Goal: Task Accomplishment & Management: Manage account settings

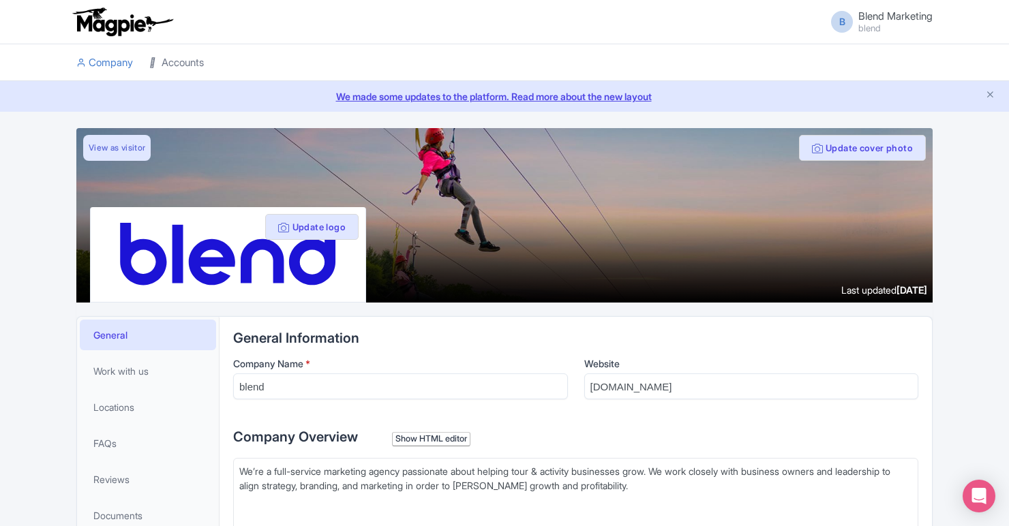
click at [197, 61] on link "Accounts" at bounding box center [176, 62] width 55 height 37
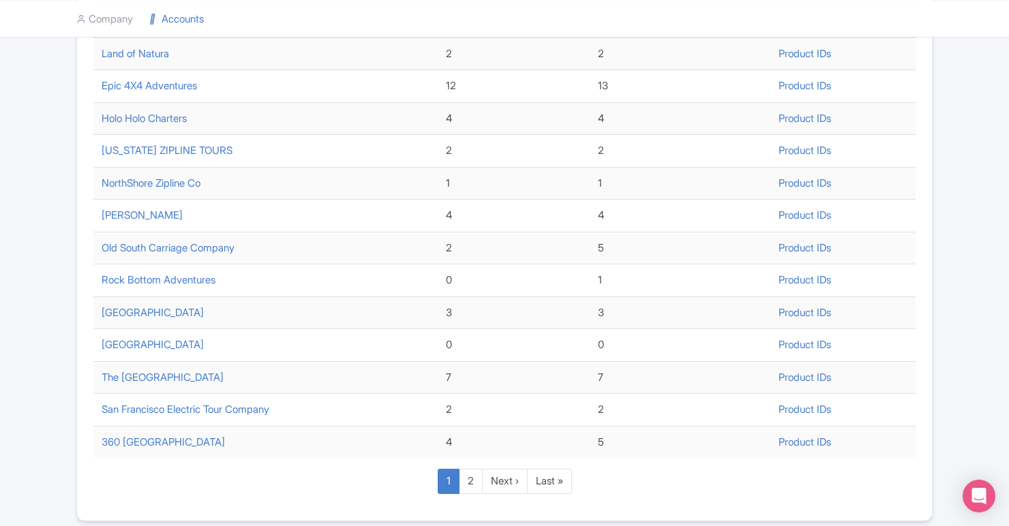
scroll to position [451, 0]
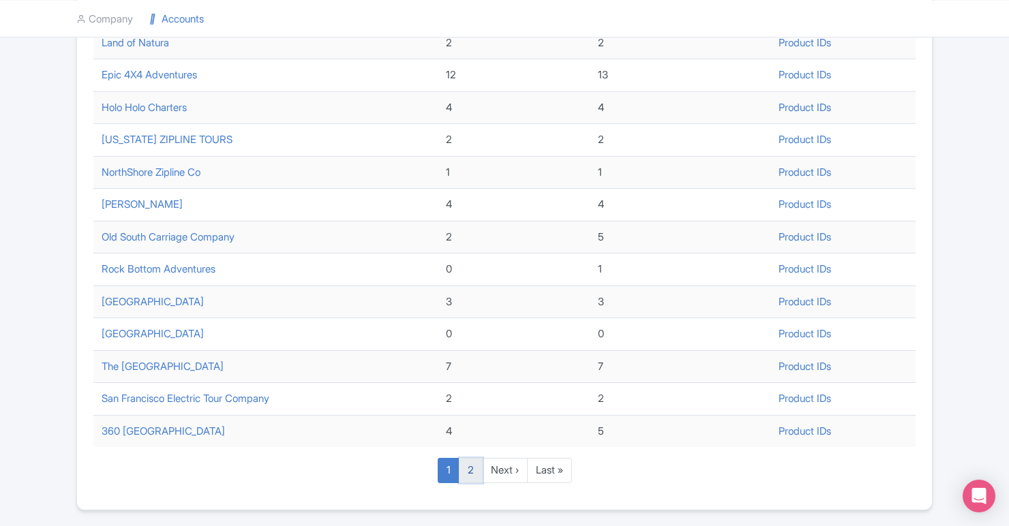
click at [466, 472] on link "2" at bounding box center [471, 470] width 24 height 25
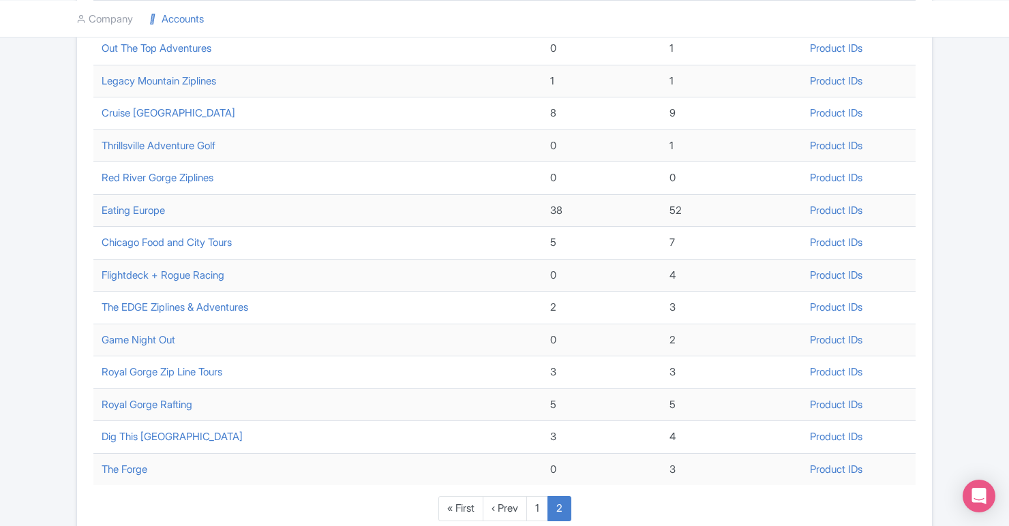
scroll to position [350, 0]
click at [539, 513] on link "1" at bounding box center [537, 507] width 22 height 25
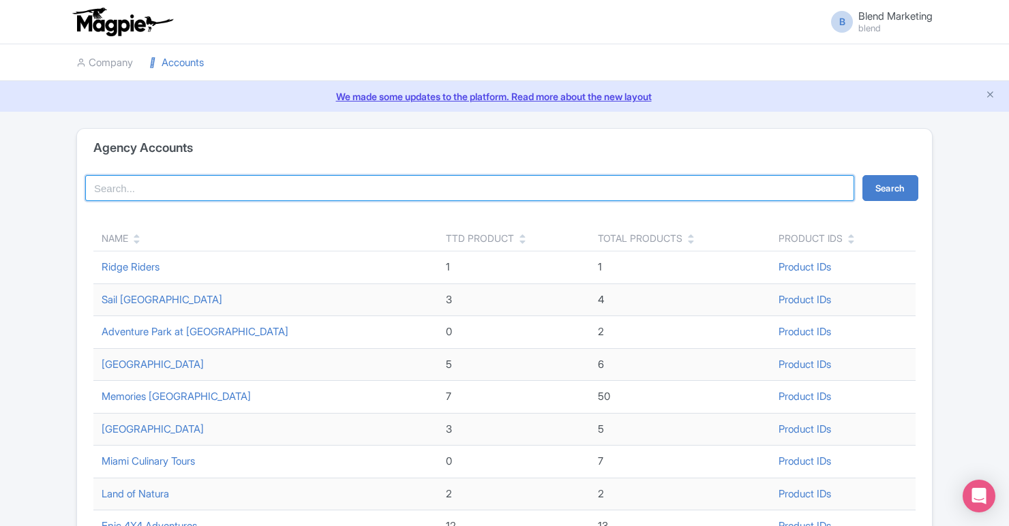
click at [267, 181] on input "search" at bounding box center [469, 188] width 769 height 26
type input "geneva"
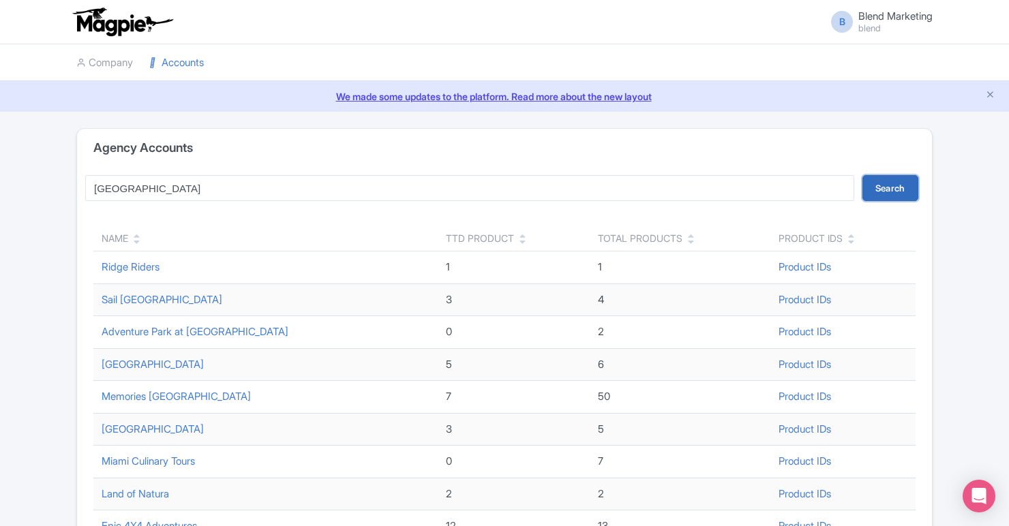
click at [889, 194] on button "Search" at bounding box center [890, 188] width 56 height 26
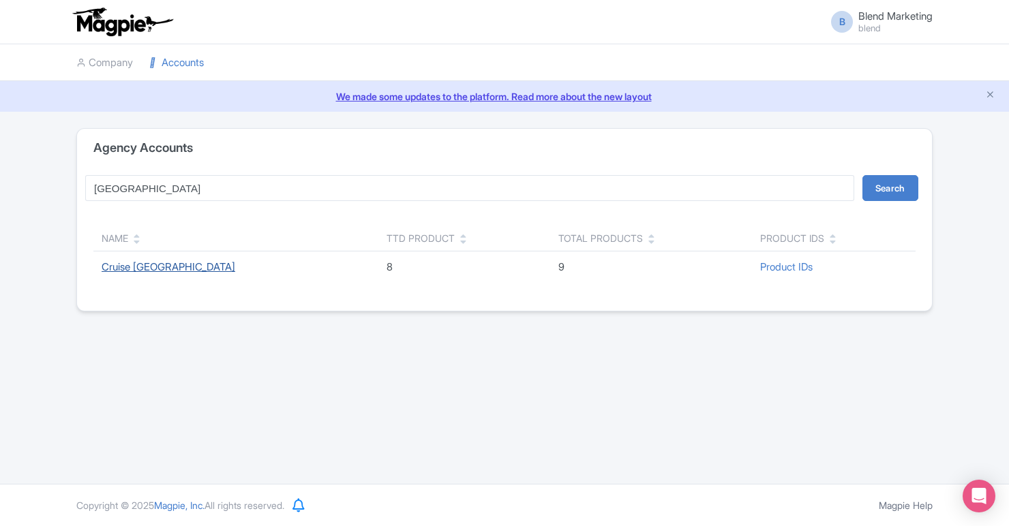
click at [169, 266] on link "Cruise Lake Geneva" at bounding box center [169, 266] width 134 height 13
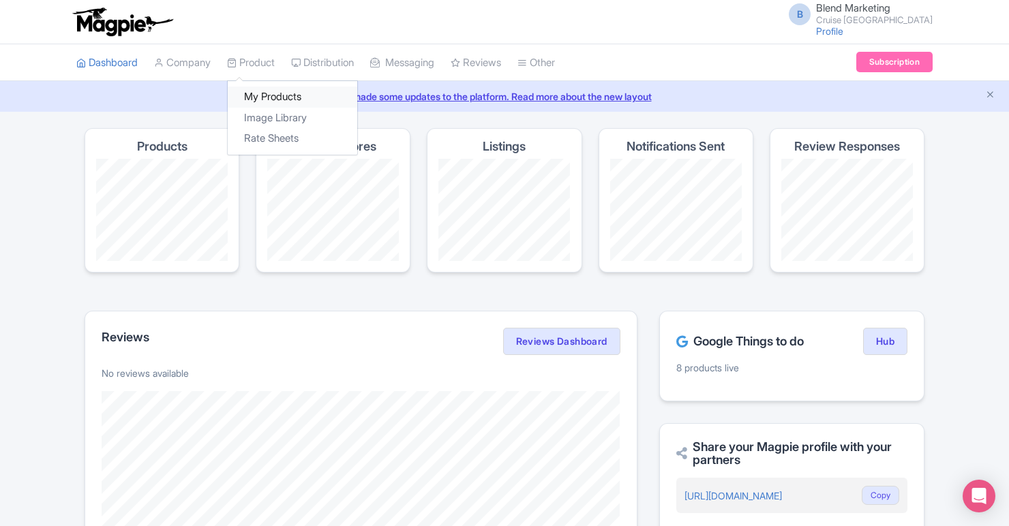
click at [270, 95] on link "My Products" at bounding box center [293, 97] width 130 height 21
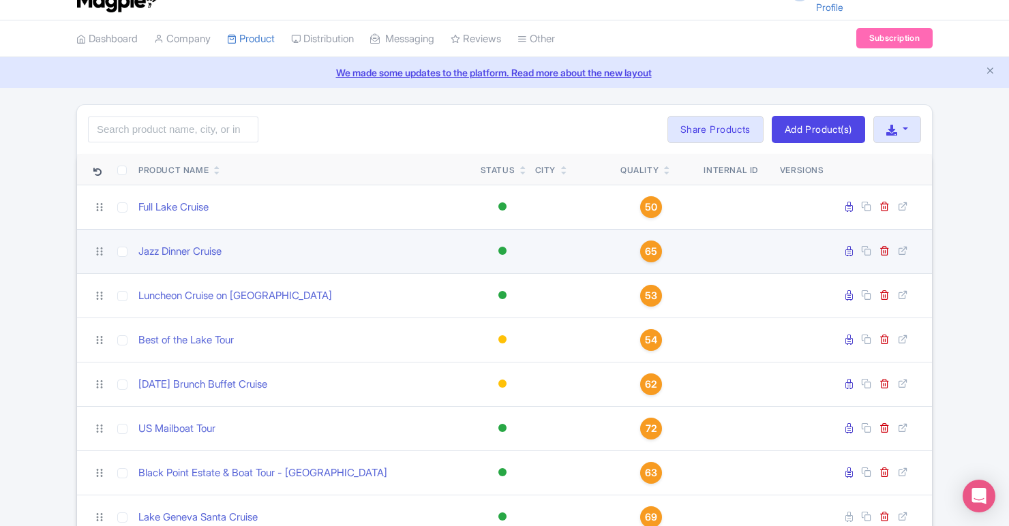
scroll to position [33, 0]
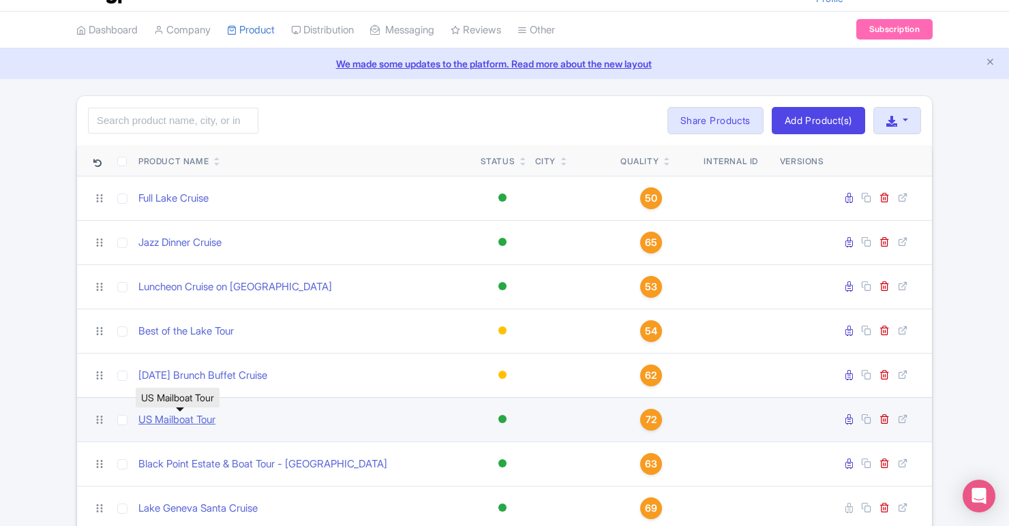
click at [170, 421] on link "US Mailboat Tour" at bounding box center [176, 420] width 77 height 16
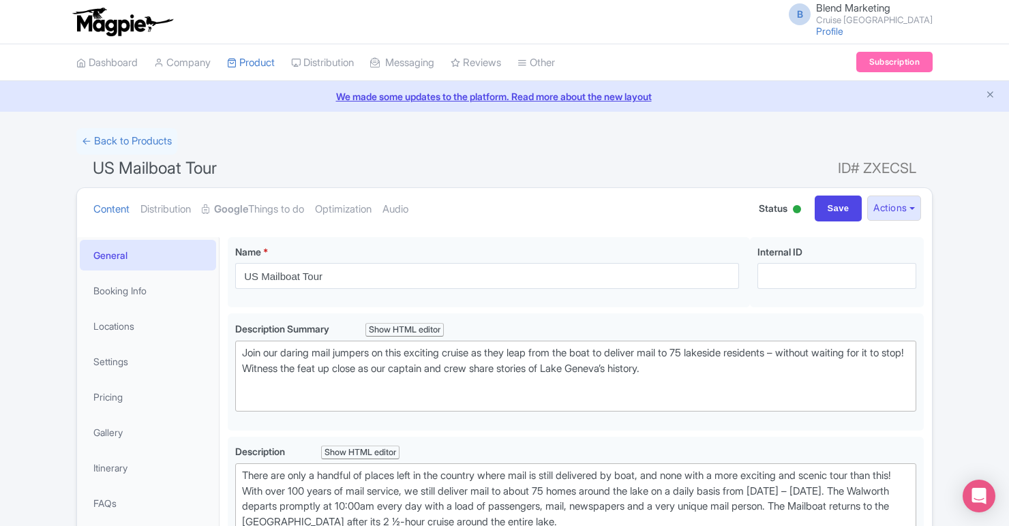
click at [793, 211] on div at bounding box center [797, 209] width 8 height 8
click at [897, 210] on button "Actions" at bounding box center [894, 208] width 54 height 25
click at [793, 206] on div at bounding box center [797, 209] width 8 height 8
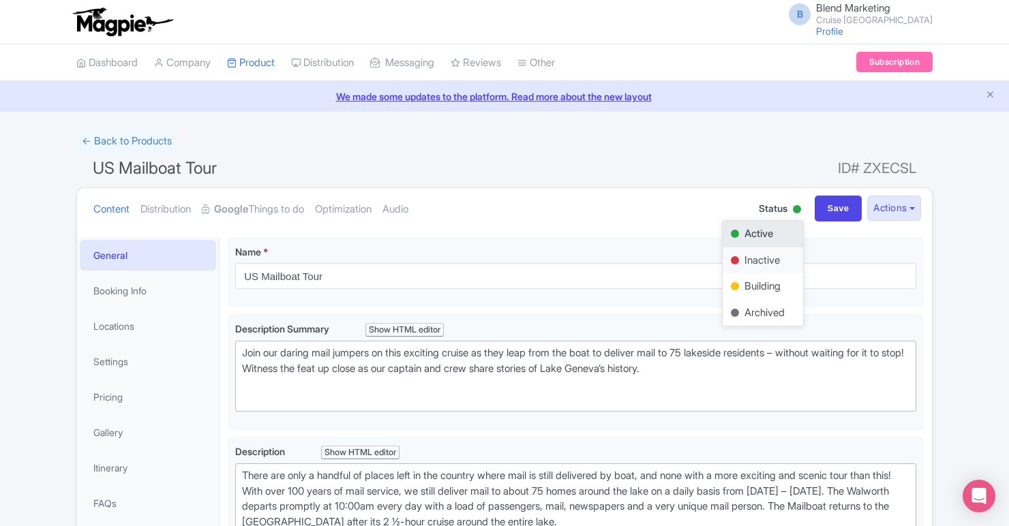
click at [751, 256] on div "Inactive" at bounding box center [763, 260] width 80 height 27
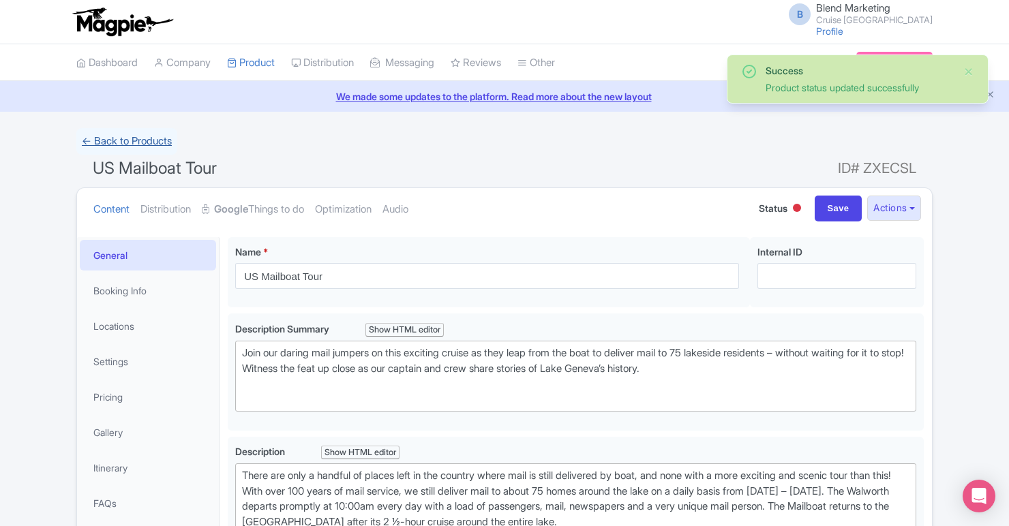
click at [123, 148] on link "← Back to Products" at bounding box center [126, 141] width 101 height 27
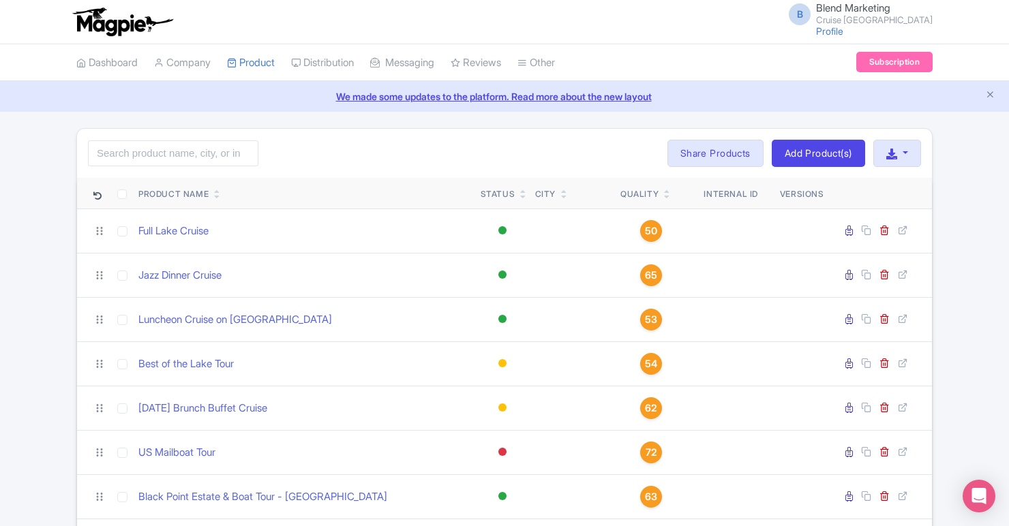
scroll to position [8, 0]
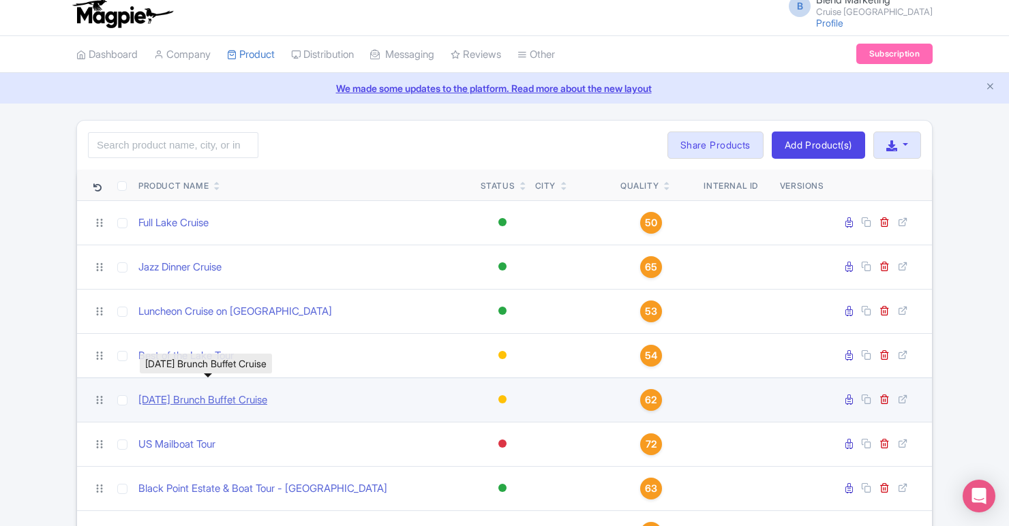
click at [227, 397] on link "Sunday Brunch Buffet Cruise" at bounding box center [202, 401] width 129 height 16
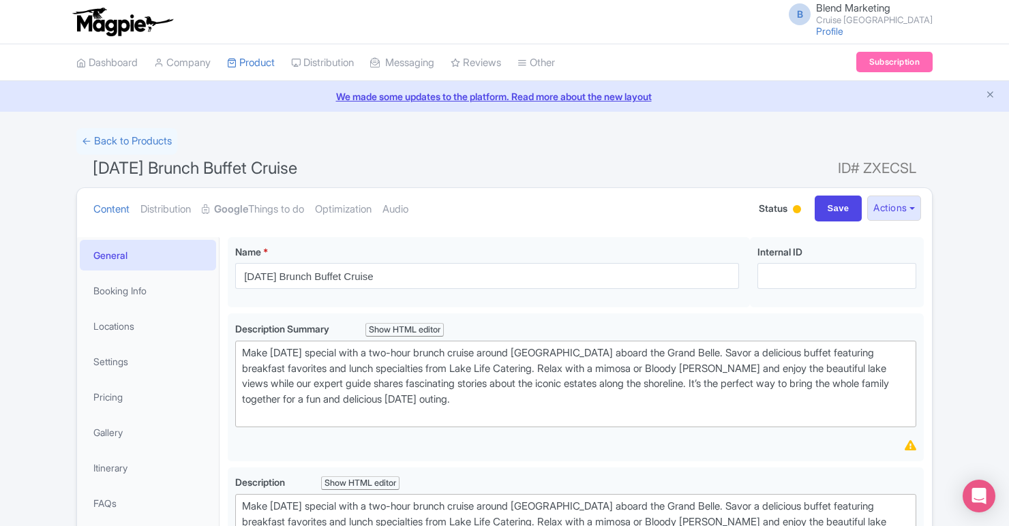
click at [790, 211] on div at bounding box center [797, 210] width 14 height 21
click at [755, 260] on div "Inactive" at bounding box center [763, 260] width 80 height 27
click at [90, 142] on link "← Back to Products" at bounding box center [126, 141] width 101 height 27
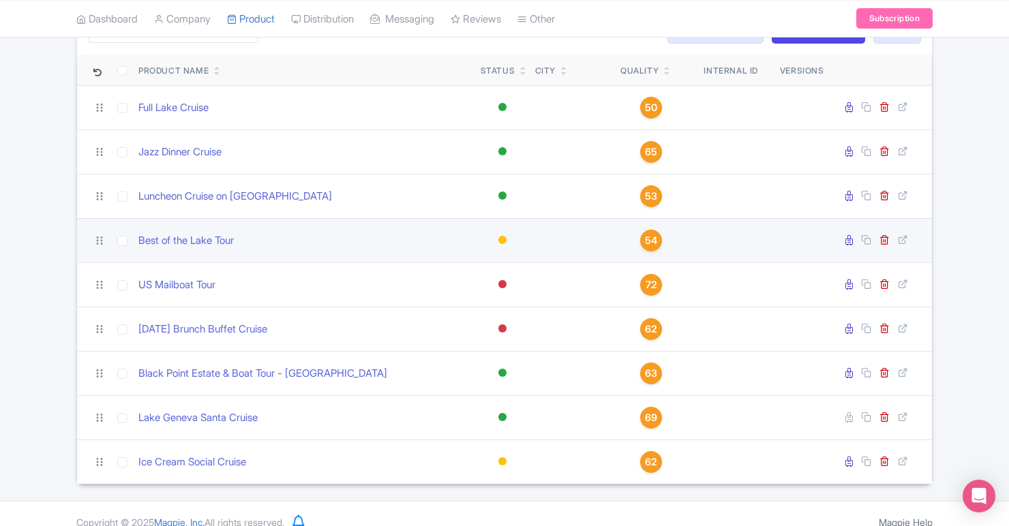
scroll to position [125, 0]
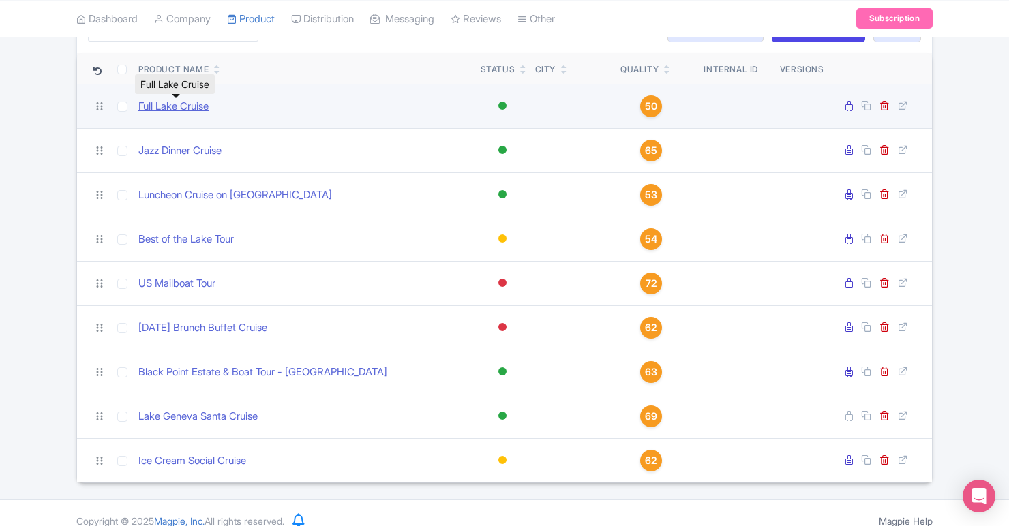
click at [166, 111] on link "Full Lake Cruise" at bounding box center [173, 107] width 70 height 16
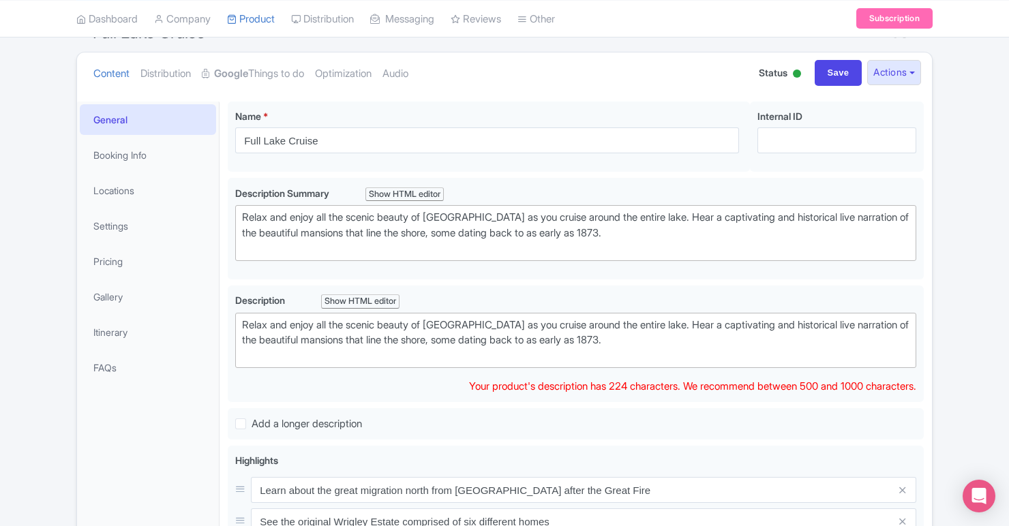
scroll to position [61, 0]
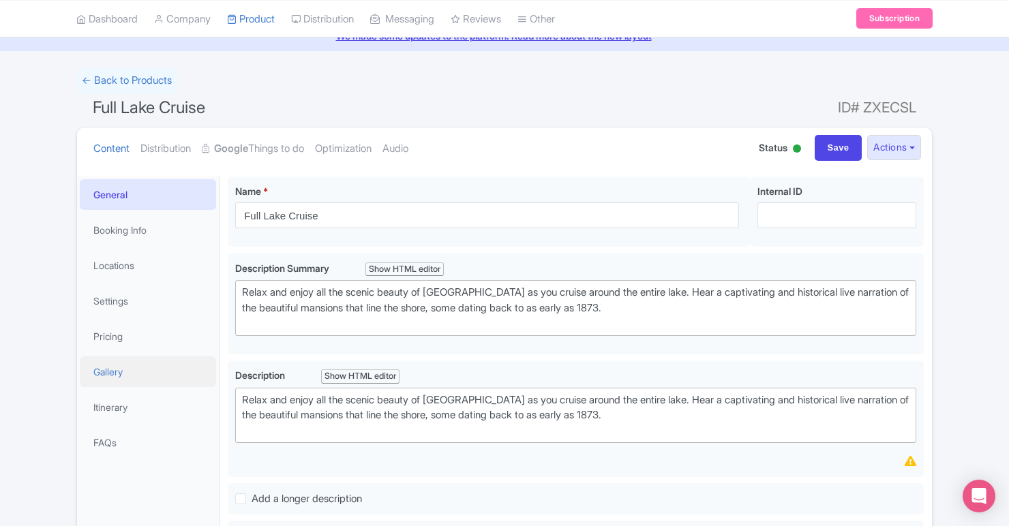
click at [113, 376] on link "Gallery" at bounding box center [148, 372] width 136 height 31
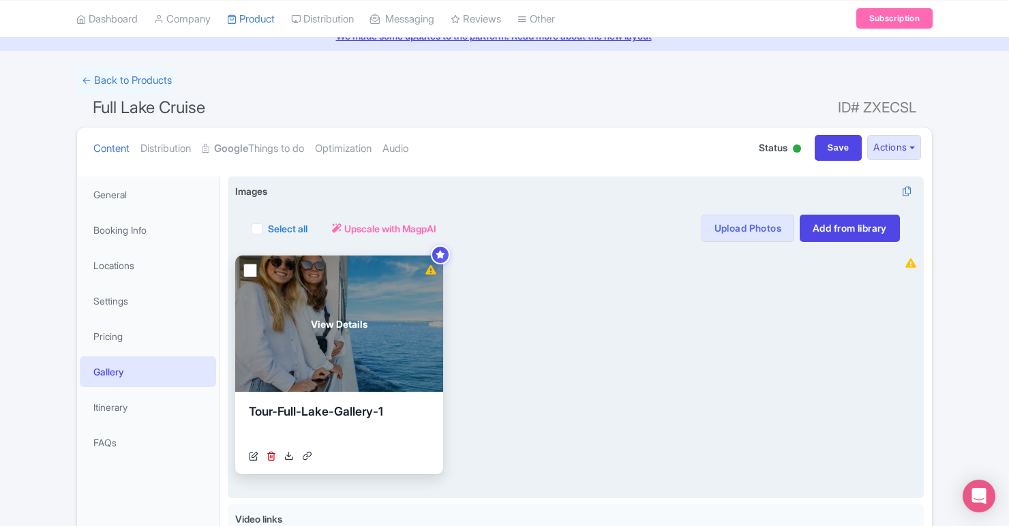
click at [334, 330] on span "View Details" at bounding box center [339, 324] width 57 height 14
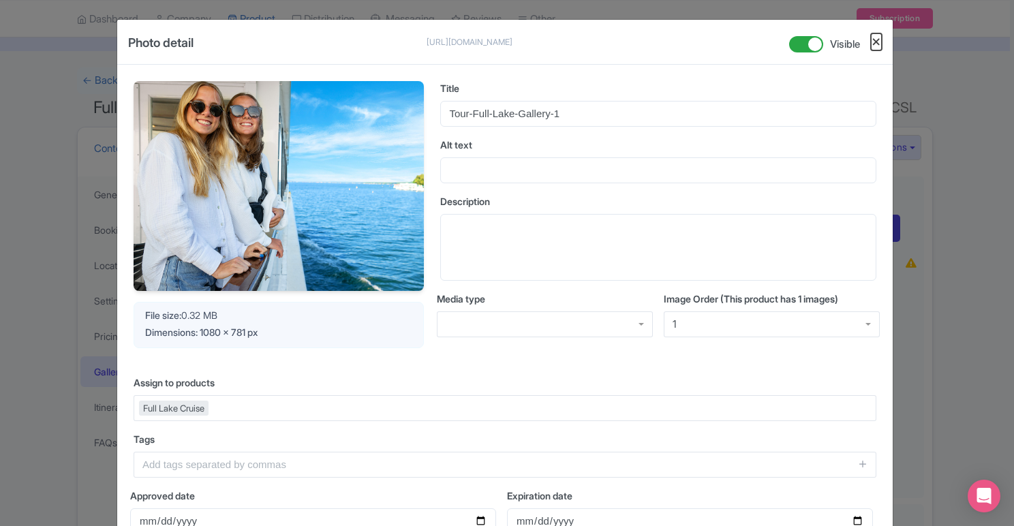
click at [875, 40] on button "Close" at bounding box center [876, 41] width 11 height 17
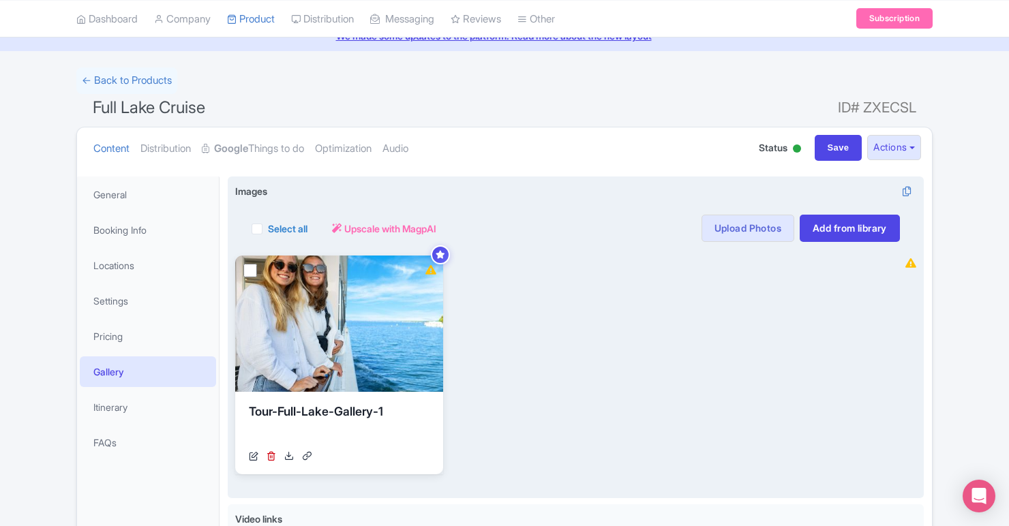
click at [511, 222] on div "Select all Actions Remove from product Delete Download Export Upscale with Magp…" at bounding box center [576, 228] width 648 height 27
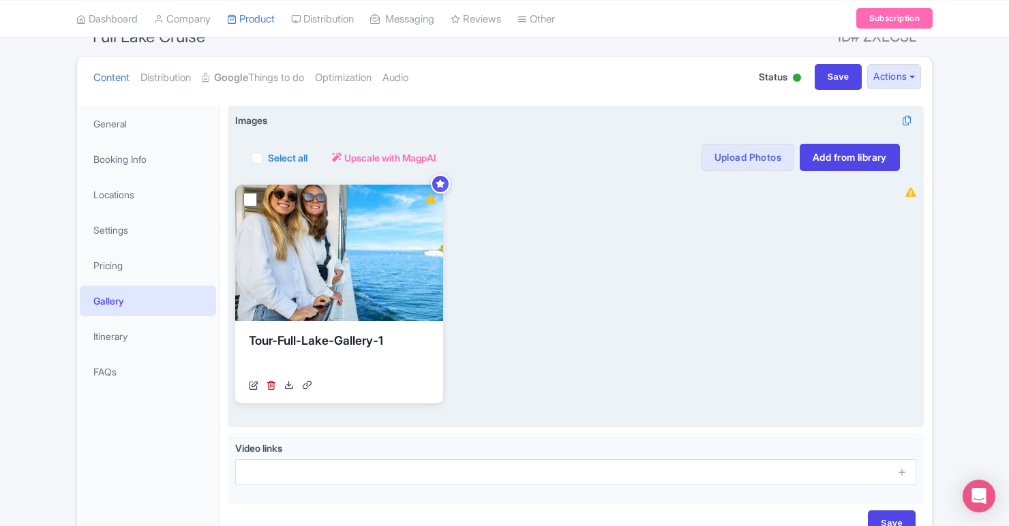
scroll to position [46, 0]
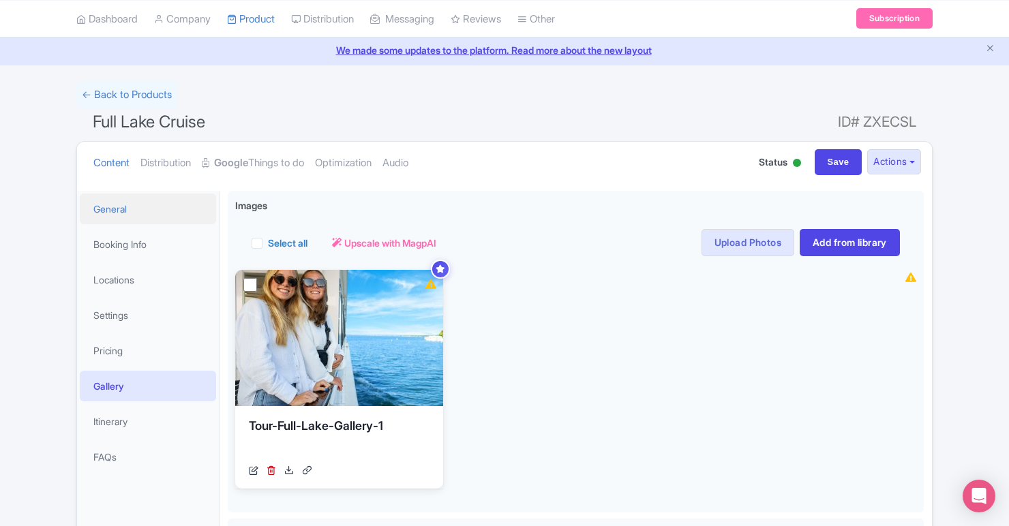
click at [124, 211] on link "General" at bounding box center [148, 209] width 136 height 31
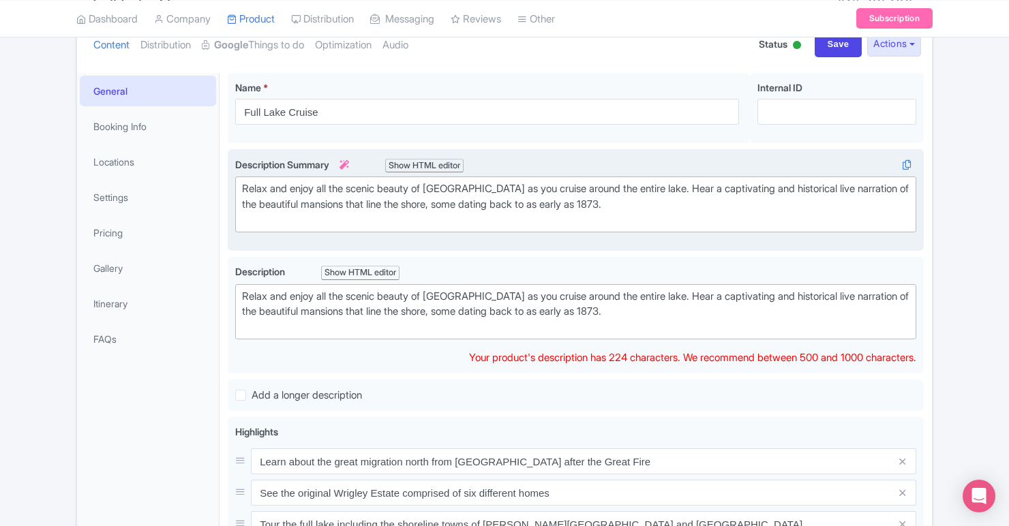
scroll to position [145, 0]
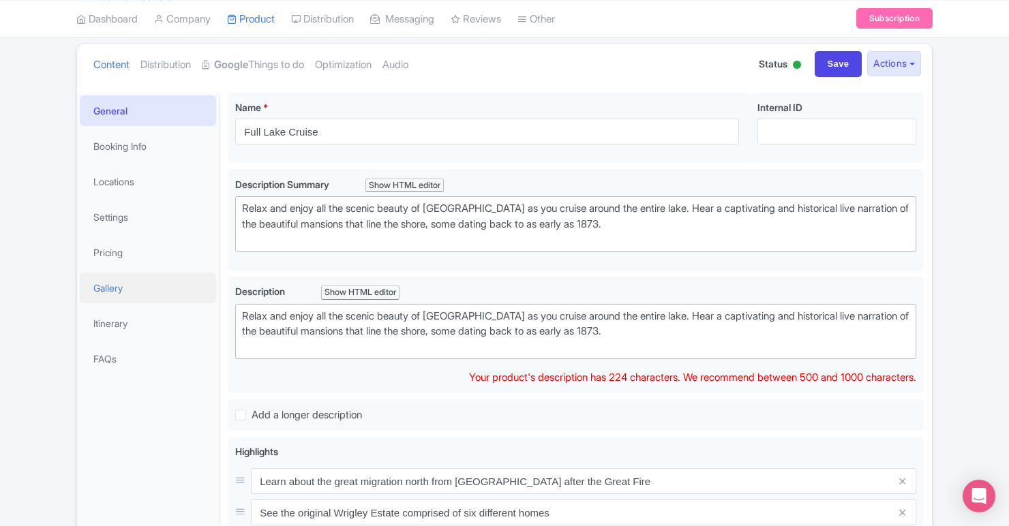
click at [107, 288] on link "Gallery" at bounding box center [148, 288] width 136 height 31
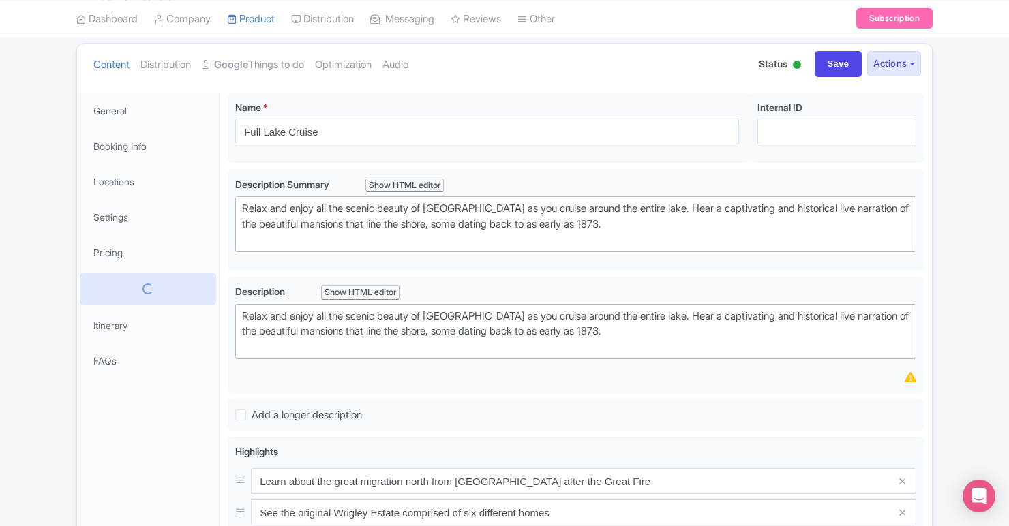
scroll to position [70, 0]
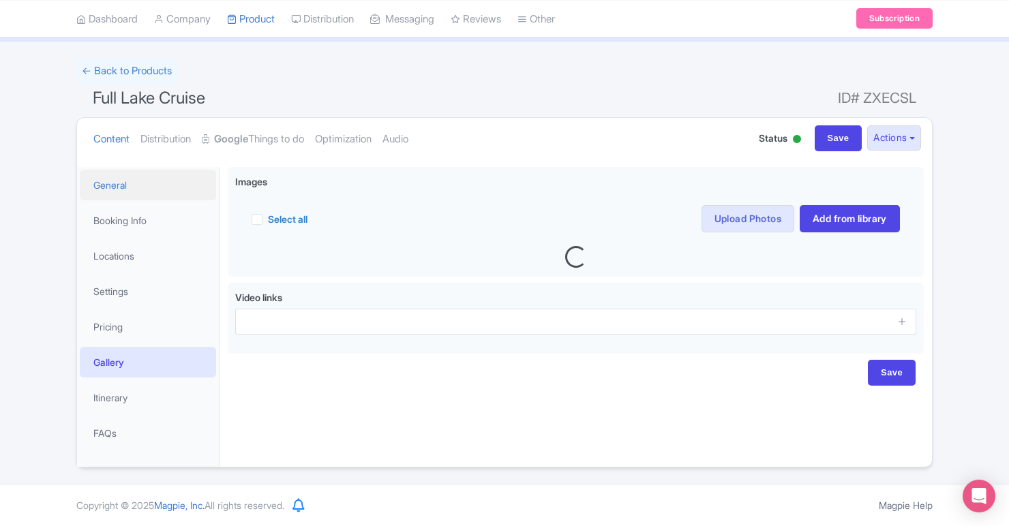
click at [132, 189] on link "General" at bounding box center [148, 185] width 136 height 31
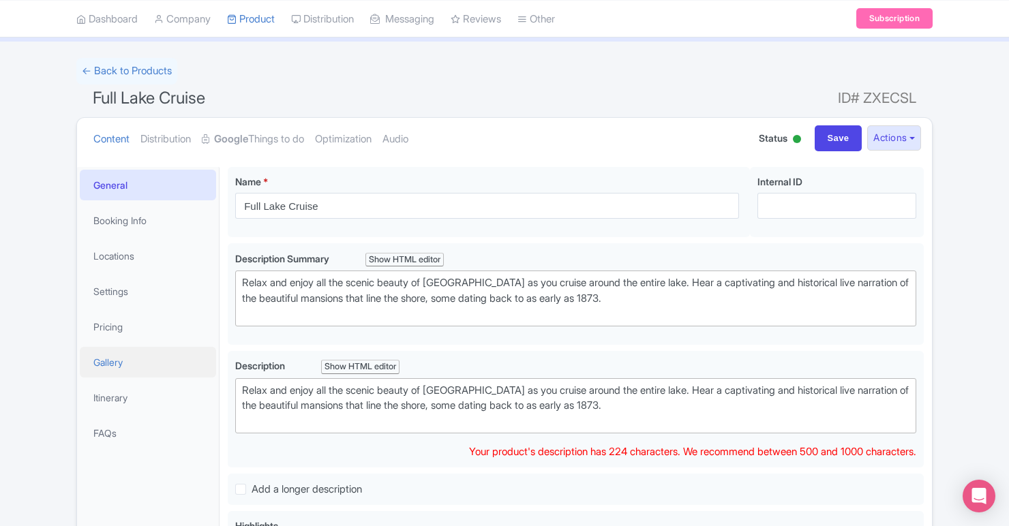
click at [116, 355] on link "Gallery" at bounding box center [148, 362] width 136 height 31
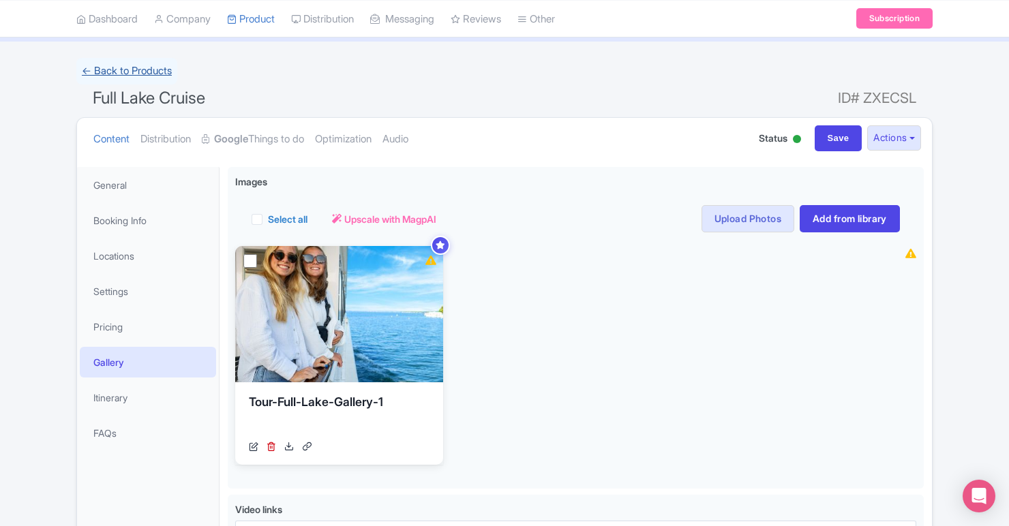
click at [102, 69] on link "← Back to Products" at bounding box center [126, 71] width 101 height 27
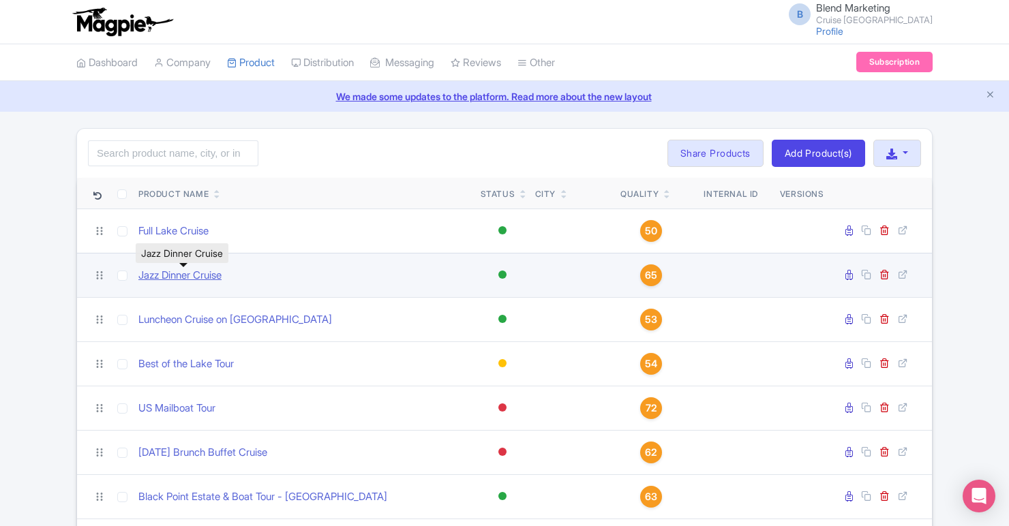
click at [179, 277] on link "Jazz Dinner Cruise" at bounding box center [179, 276] width 83 height 16
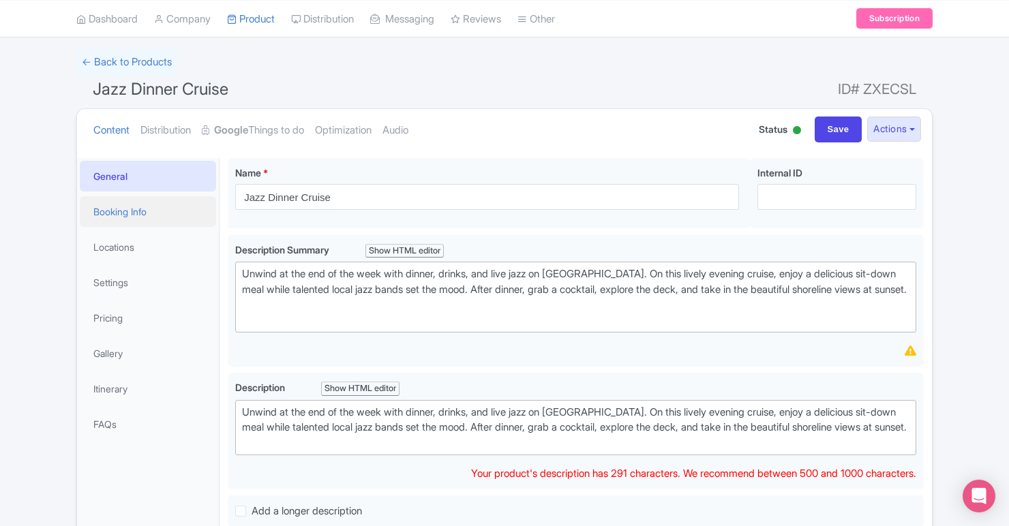
scroll to position [169, 0]
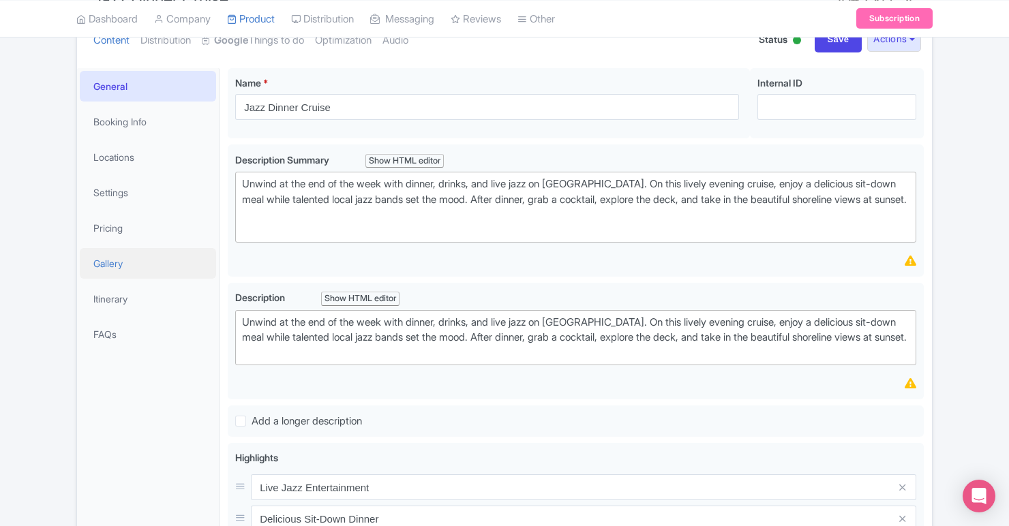
click at [142, 269] on link "Gallery" at bounding box center [148, 263] width 136 height 31
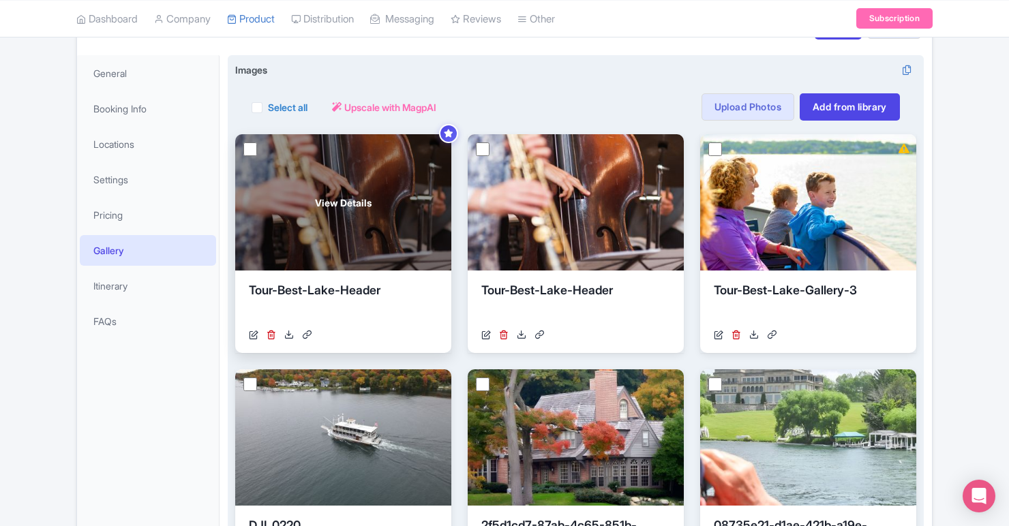
scroll to position [179, 0]
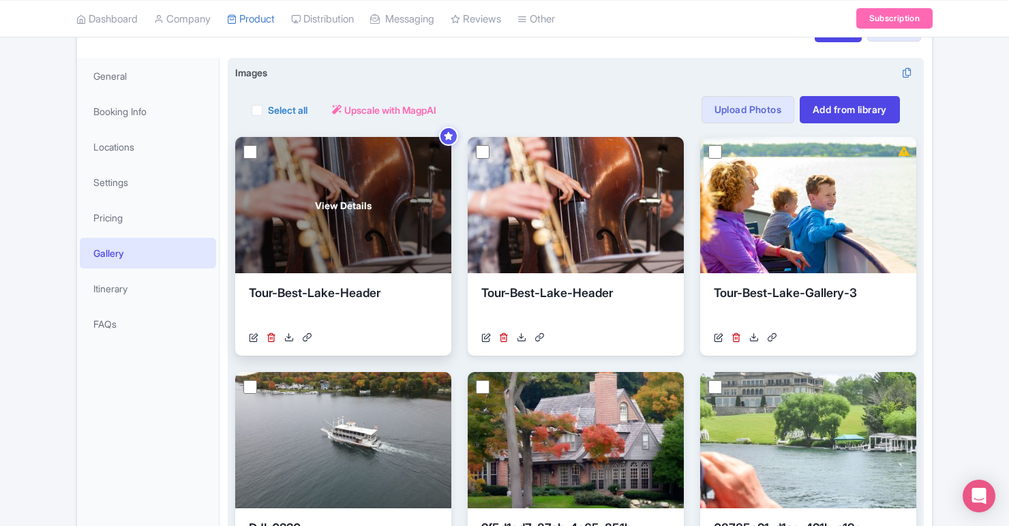
click at [252, 153] on input "checkbox" at bounding box center [250, 152] width 14 height 14
checkbox input "true"
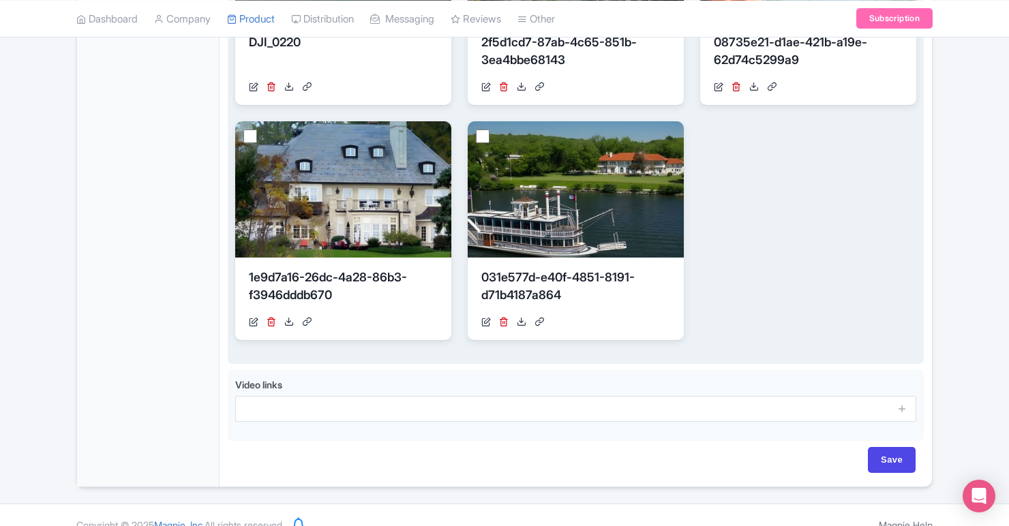
scroll to position [685, 0]
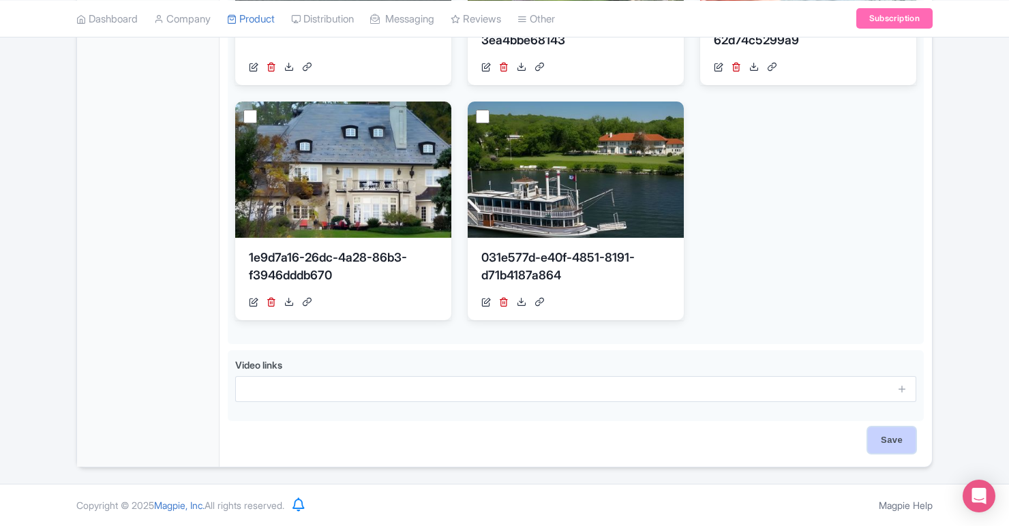
click at [885, 445] on input "Save" at bounding box center [892, 440] width 48 height 26
type input "Saving..."
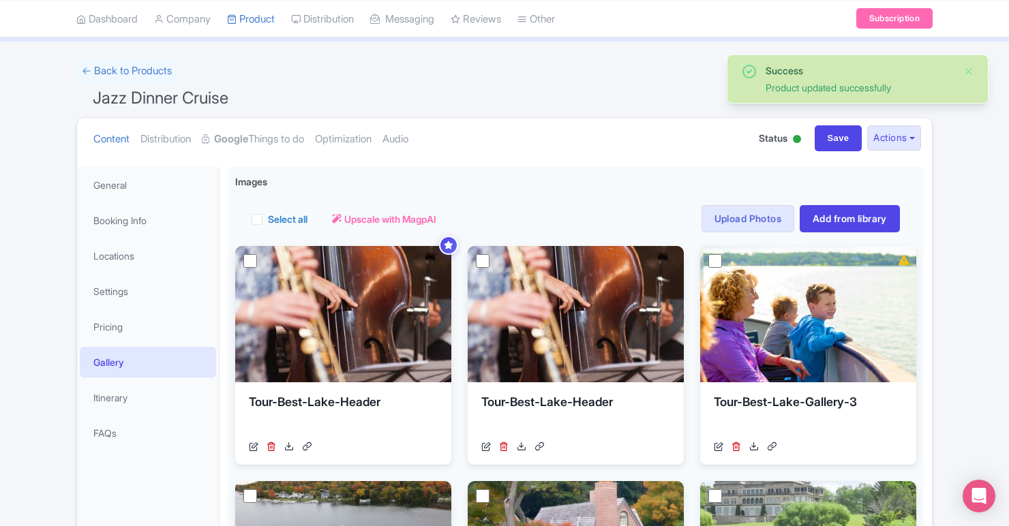
scroll to position [72, 0]
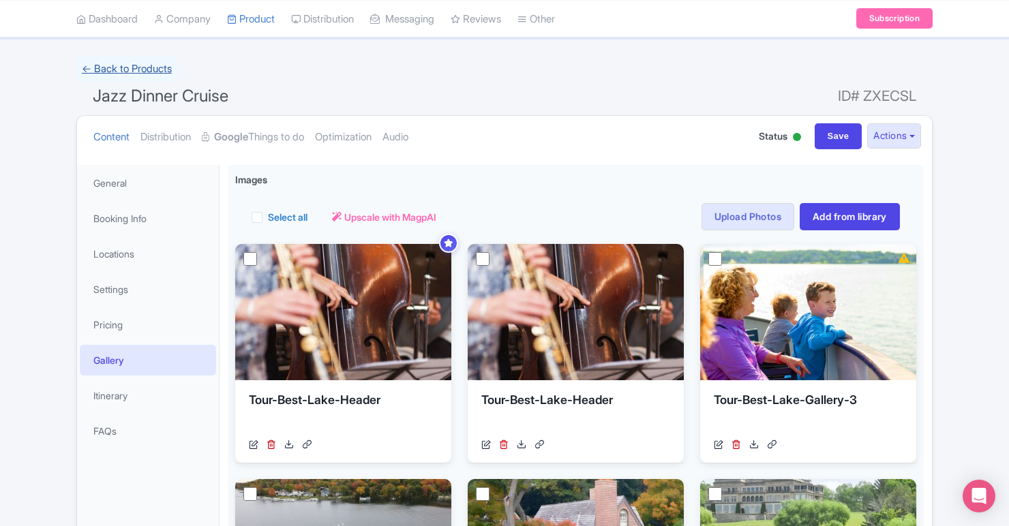
click at [119, 66] on link "← Back to Products" at bounding box center [126, 69] width 101 height 27
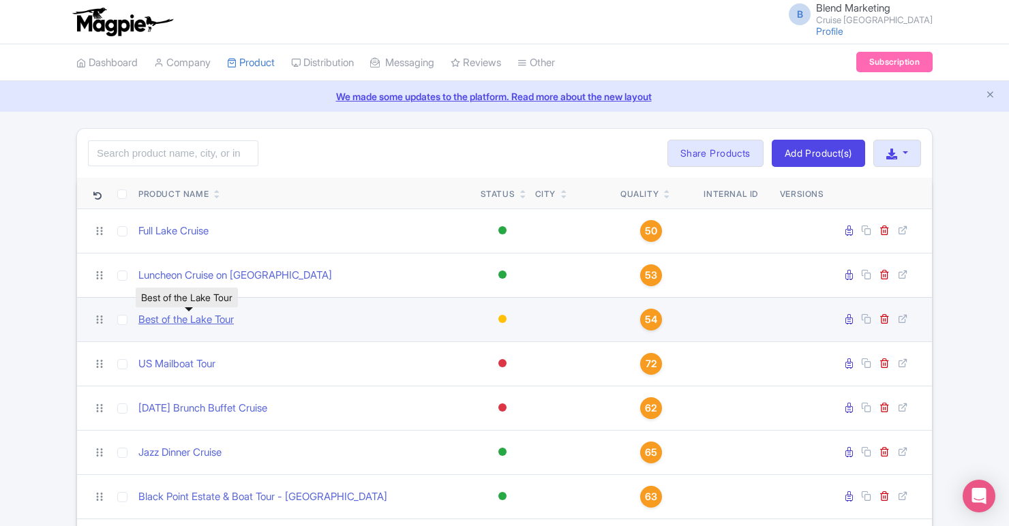
click at [164, 318] on link "Best of the Lake Tour" at bounding box center [185, 320] width 95 height 16
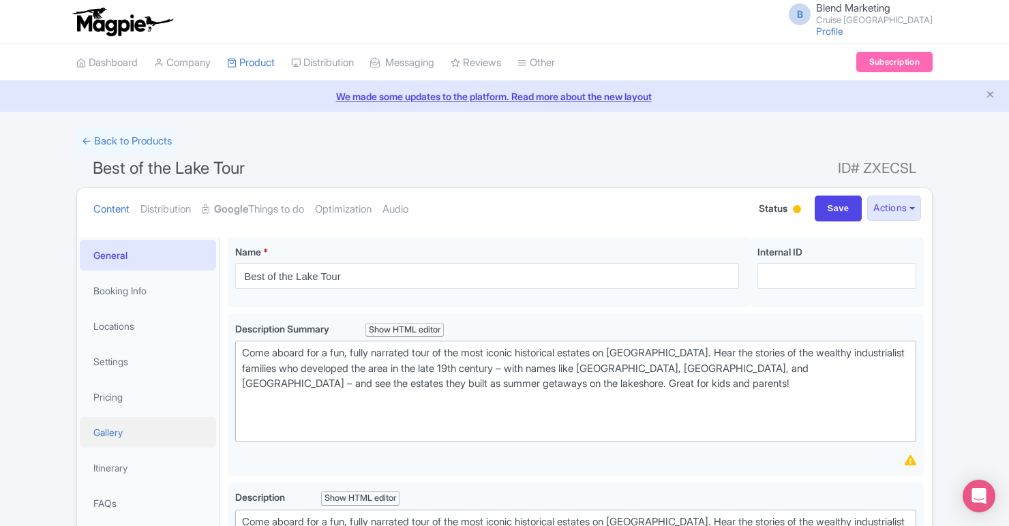
click at [123, 432] on link "Gallery" at bounding box center [148, 432] width 136 height 31
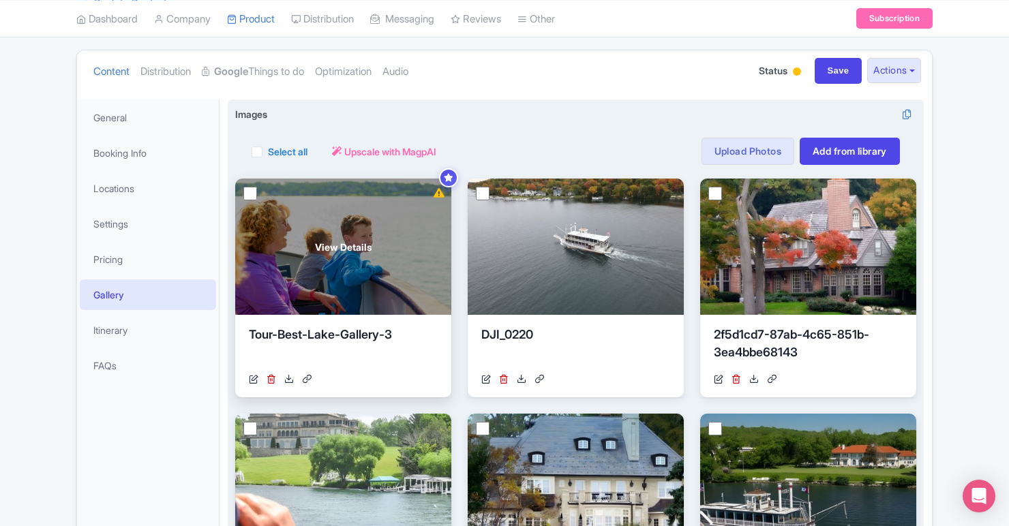
scroll to position [145, 0]
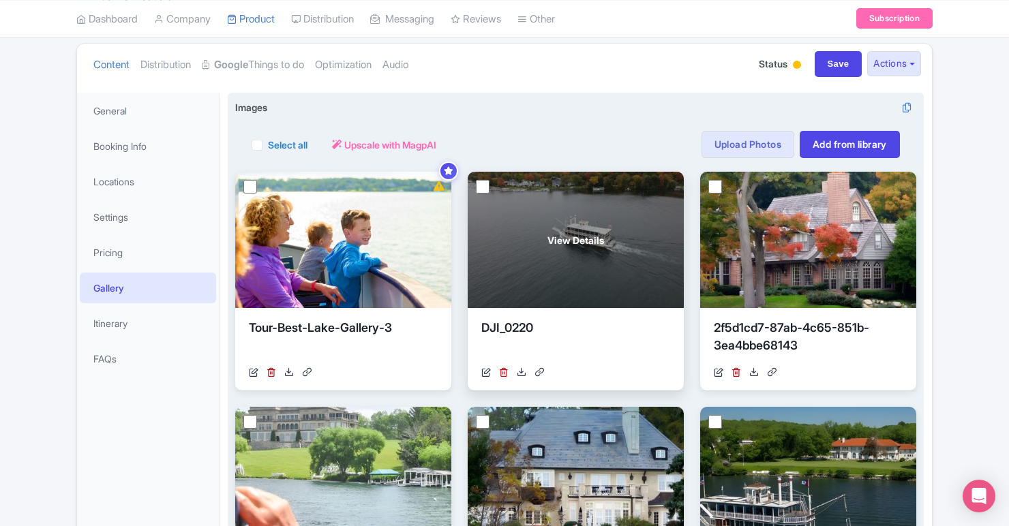
click at [483, 188] on input "checkbox" at bounding box center [483, 187] width 14 height 14
checkbox input "true"
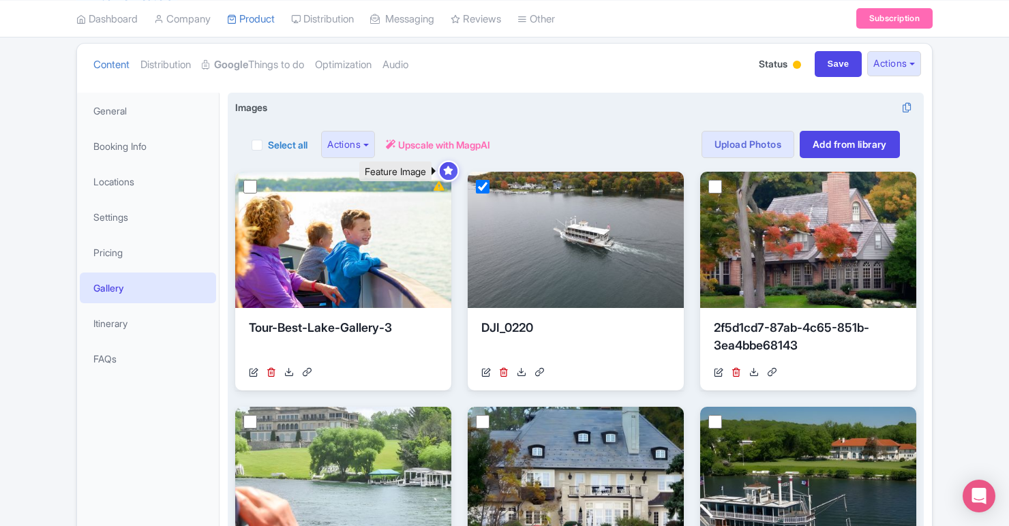
click at [449, 172] on icon at bounding box center [448, 170] width 10 height 9
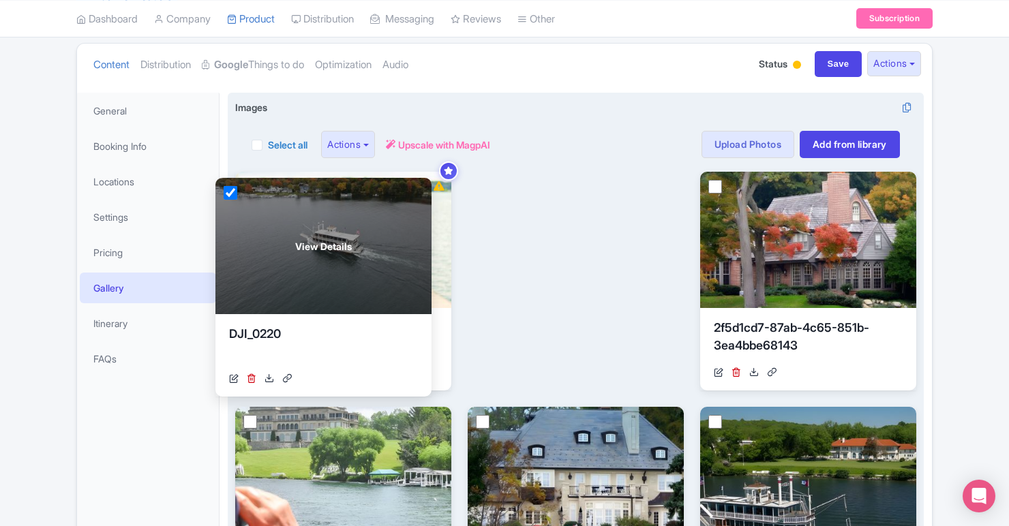
drag, startPoint x: 541, startPoint y: 185, endPoint x: 286, endPoint y: 190, distance: 255.0
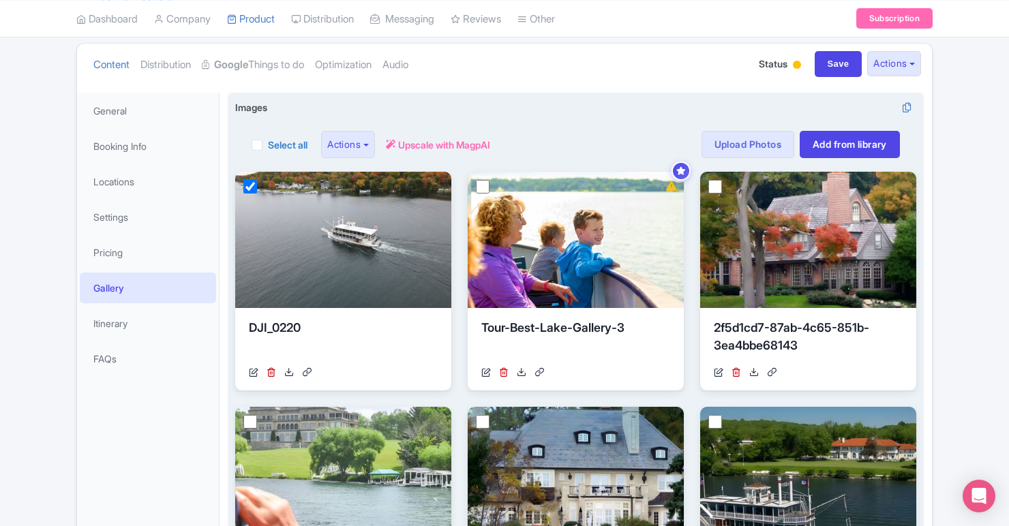
click at [619, 138] on div "Select all Actions Remove from product Delete Download Export Upscale with Magp…" at bounding box center [576, 144] width 648 height 27
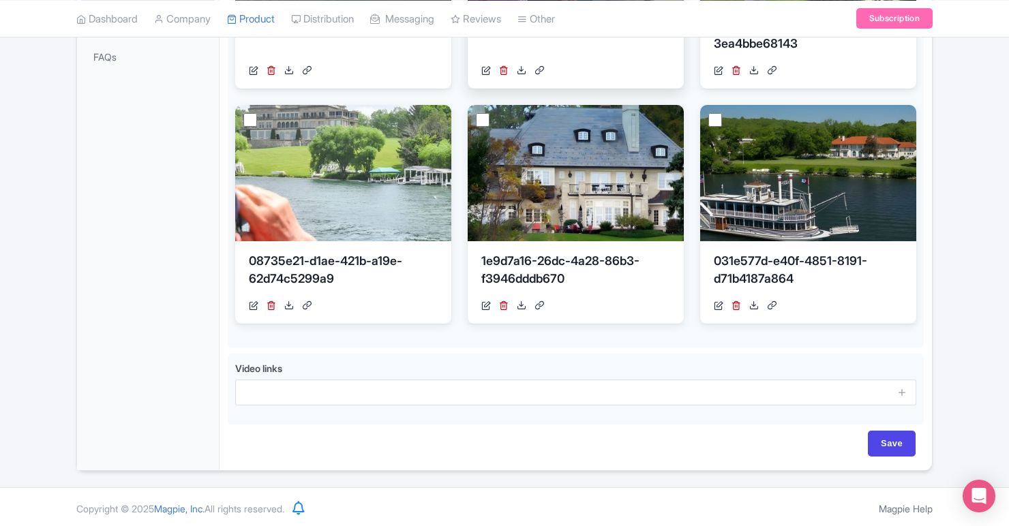
scroll to position [450, 0]
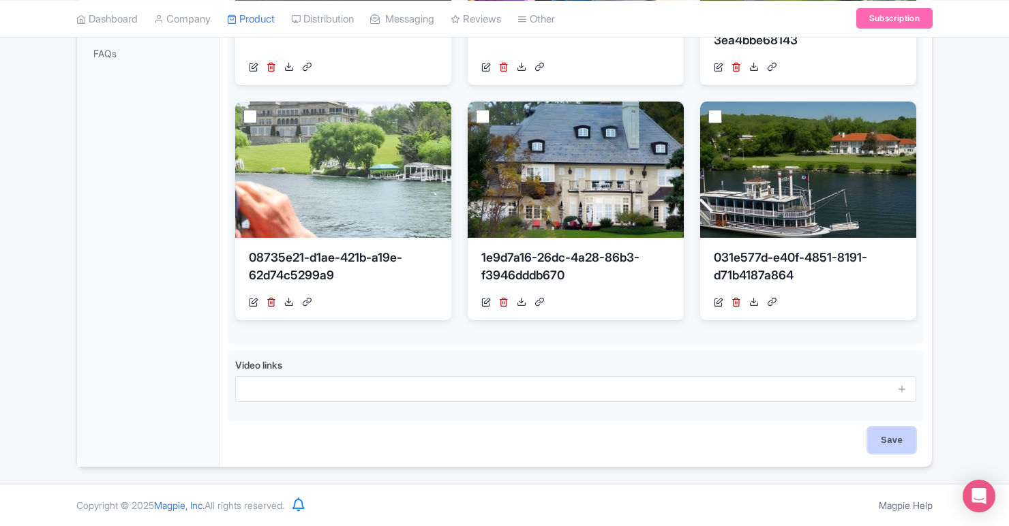
click at [884, 445] on input "Save" at bounding box center [892, 440] width 48 height 26
type input "Saving..."
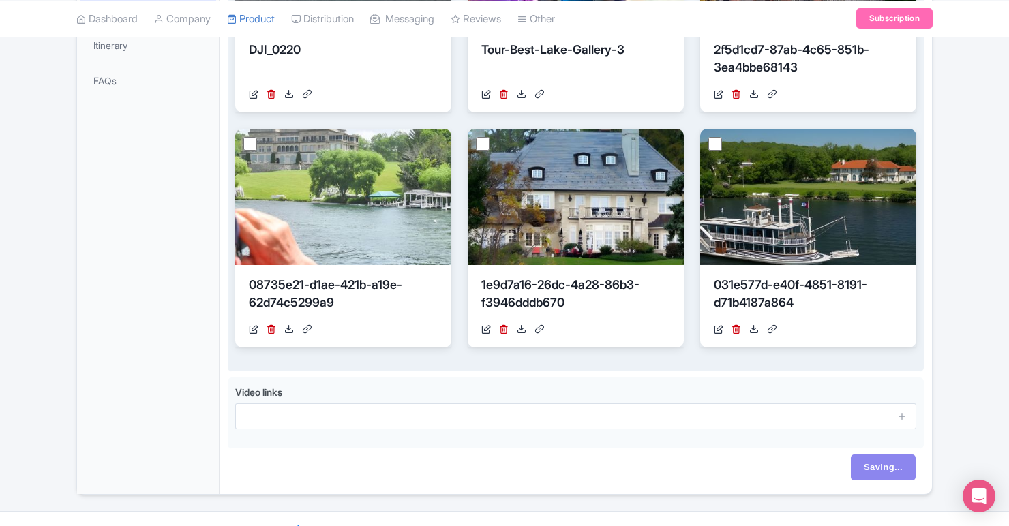
scroll to position [445, 0]
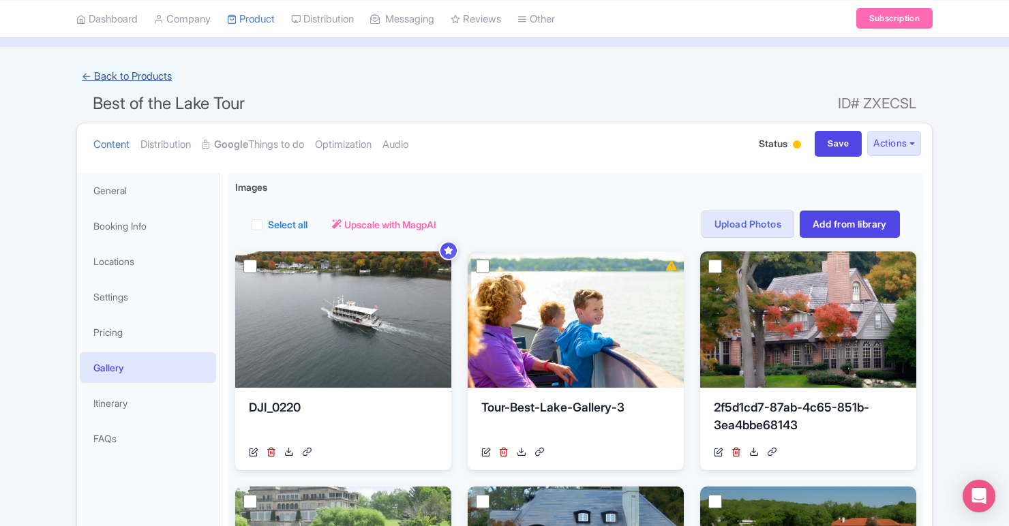
scroll to position [72, 0]
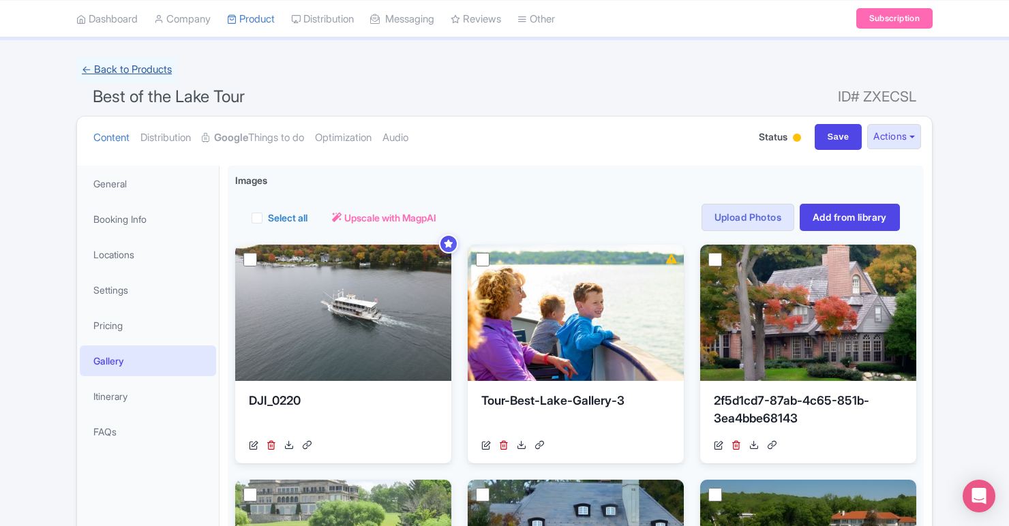
click at [141, 67] on link "← Back to Products" at bounding box center [126, 70] width 101 height 27
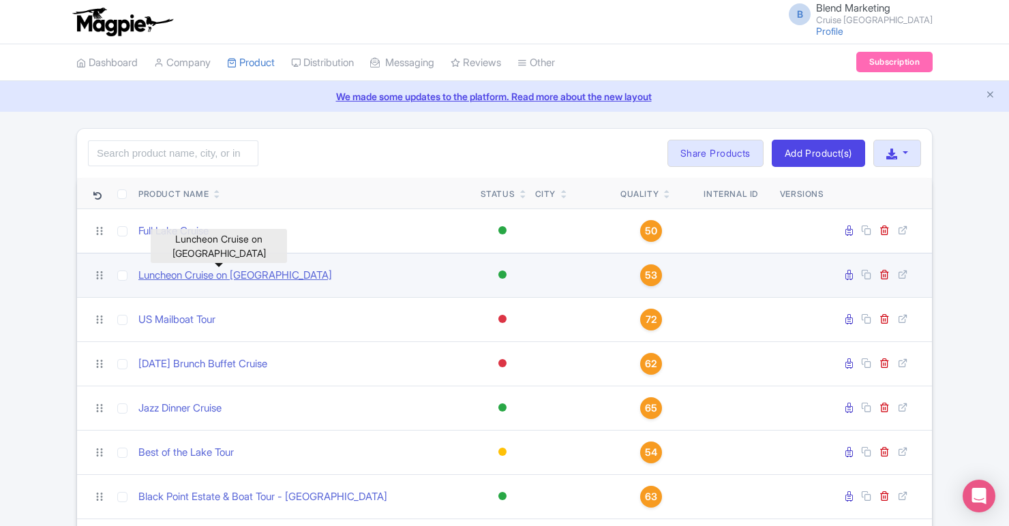
click at [173, 271] on link "Luncheon Cruise on [GEOGRAPHIC_DATA]" at bounding box center [235, 276] width 194 height 16
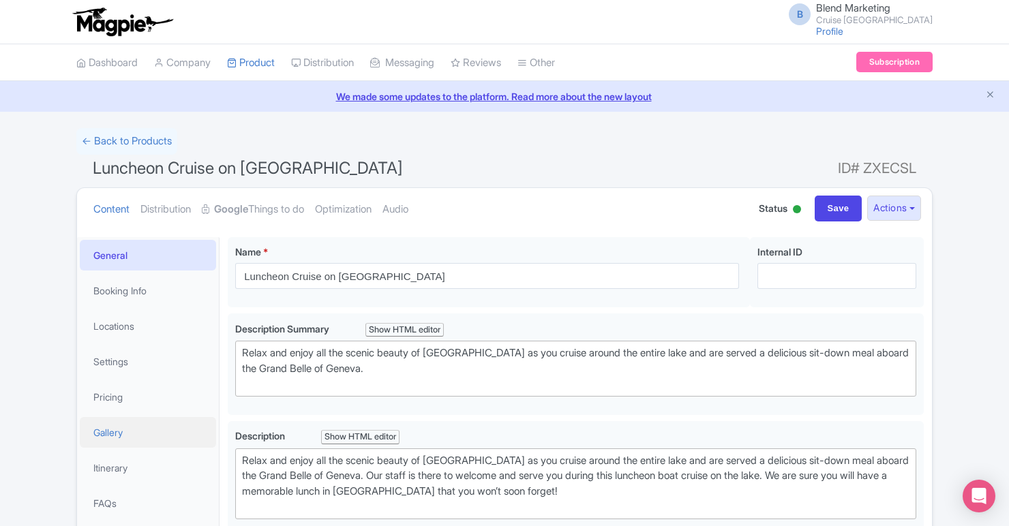
click at [112, 427] on link "Gallery" at bounding box center [148, 432] width 136 height 31
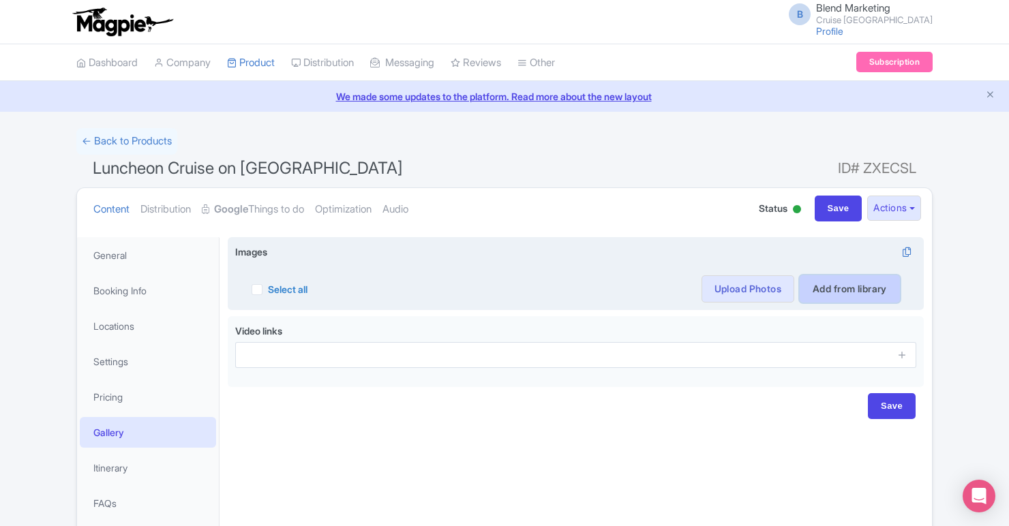
click at [830, 292] on link "Add from library" at bounding box center [850, 288] width 100 height 27
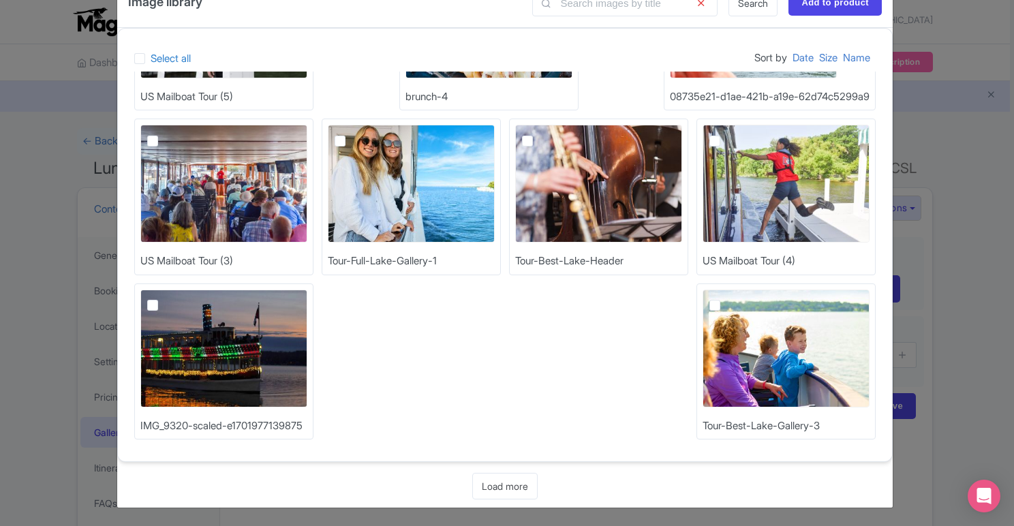
scroll to position [42, 0]
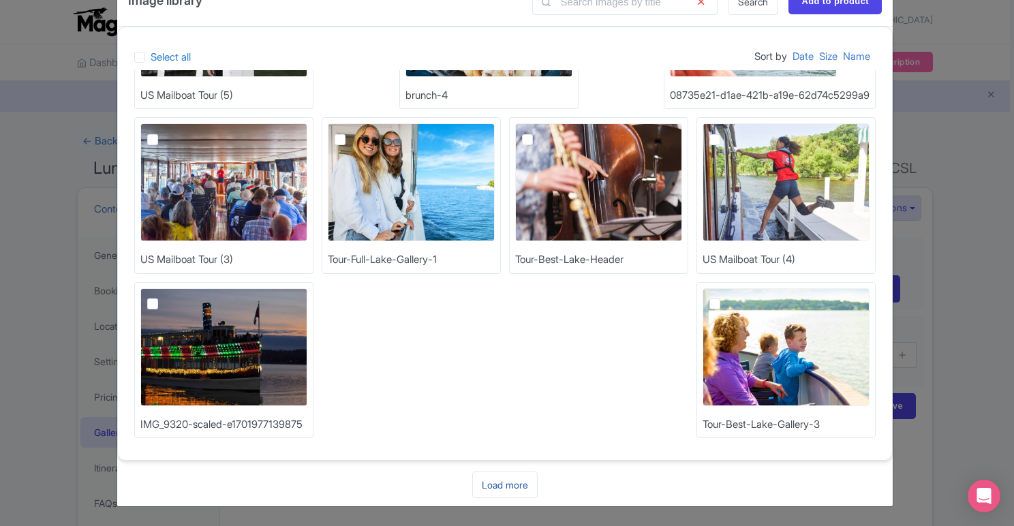
click at [491, 485] on link "Load more" at bounding box center [504, 485] width 65 height 27
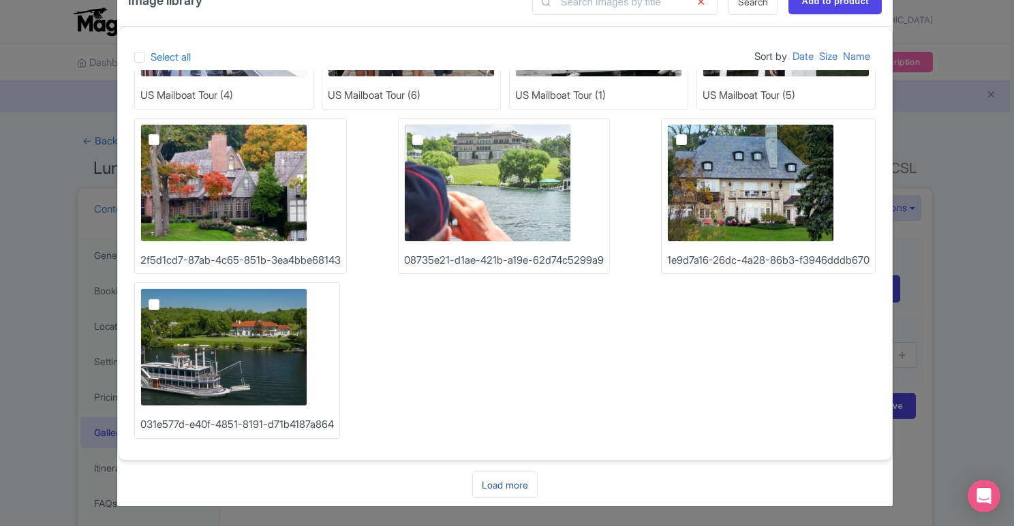
click at [496, 483] on link "Load more" at bounding box center [504, 485] width 65 height 27
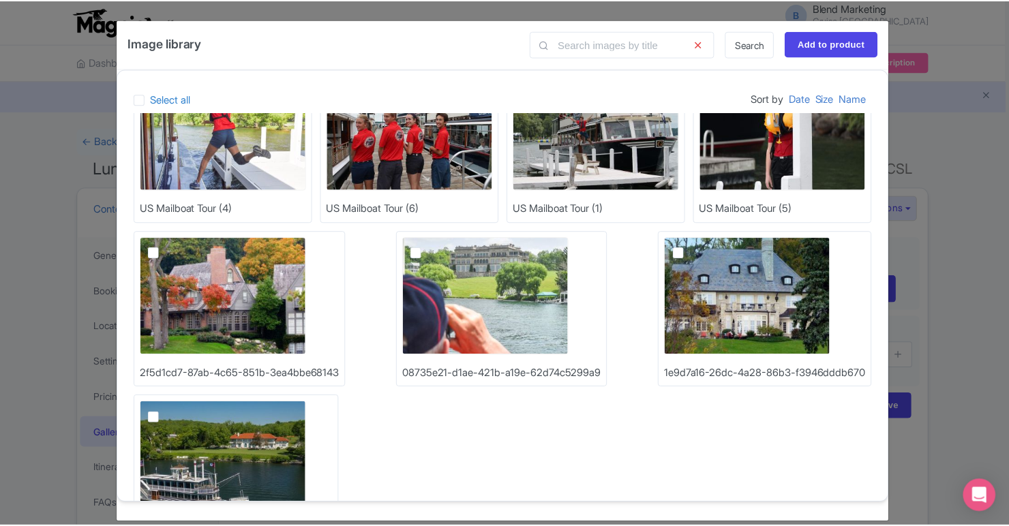
scroll to position [792, 0]
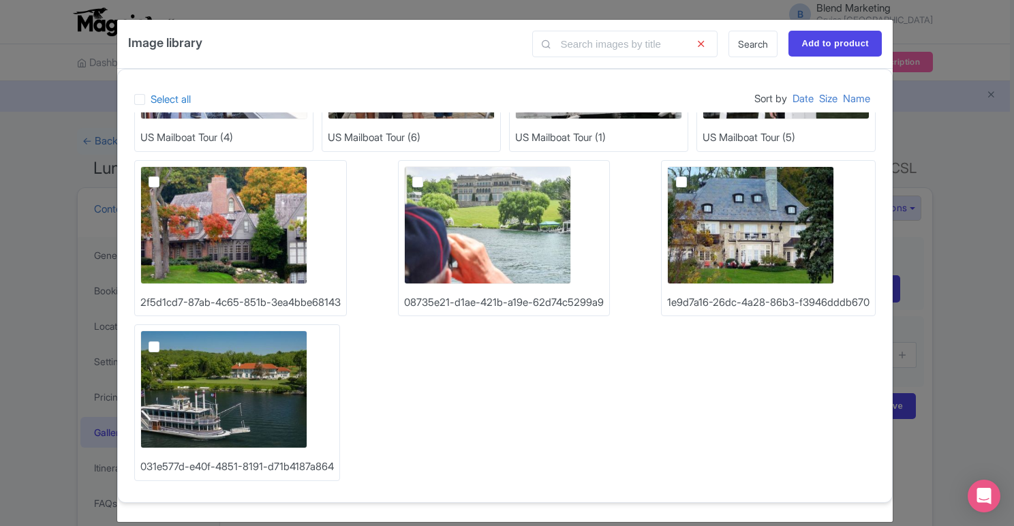
click at [966, 402] on div "Image library Search Add to product Select all Sort by Date Size Name US Mailbo…" at bounding box center [507, 263] width 1014 height 526
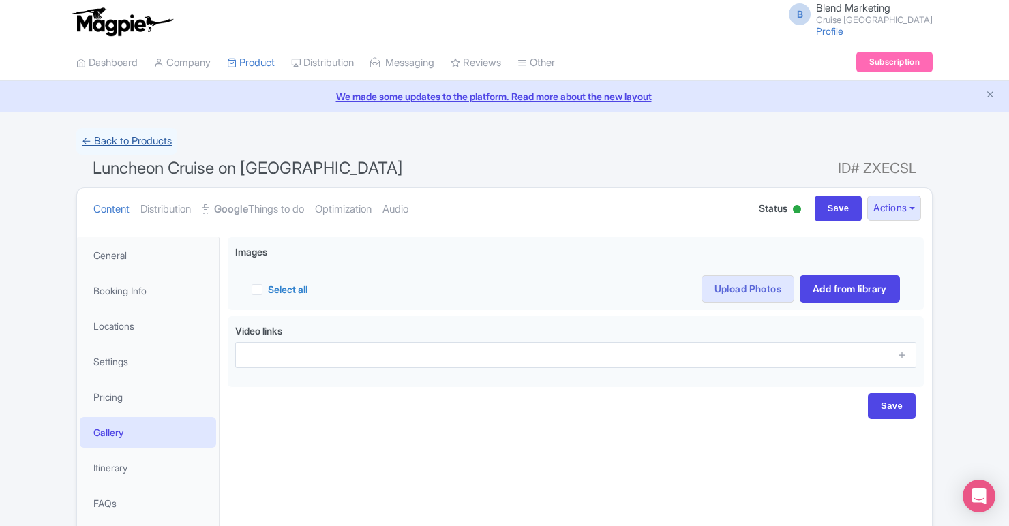
click at [104, 142] on link "← Back to Products" at bounding box center [126, 141] width 101 height 27
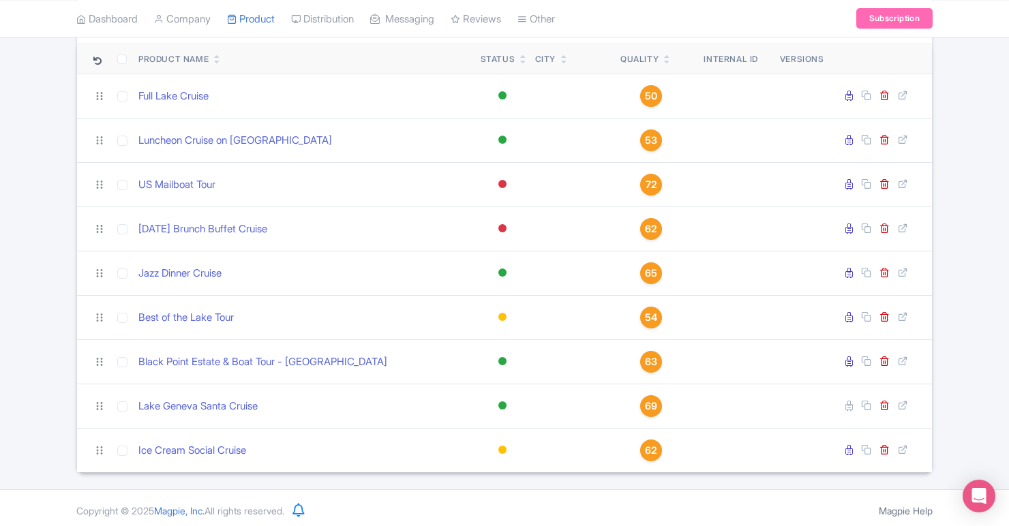
scroll to position [140, 0]
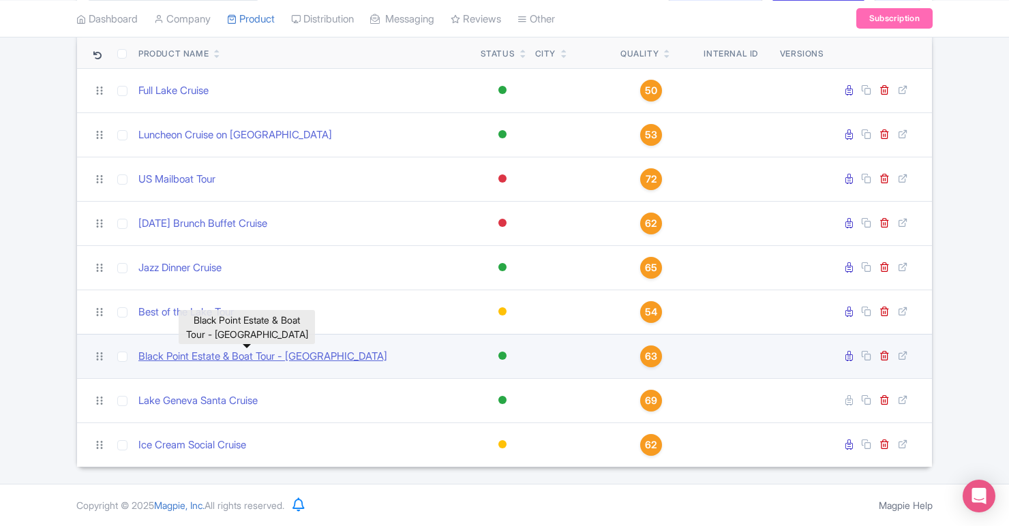
click at [201, 352] on link "Black Point Estate & Boat Tour - [GEOGRAPHIC_DATA]" at bounding box center [262, 357] width 249 height 16
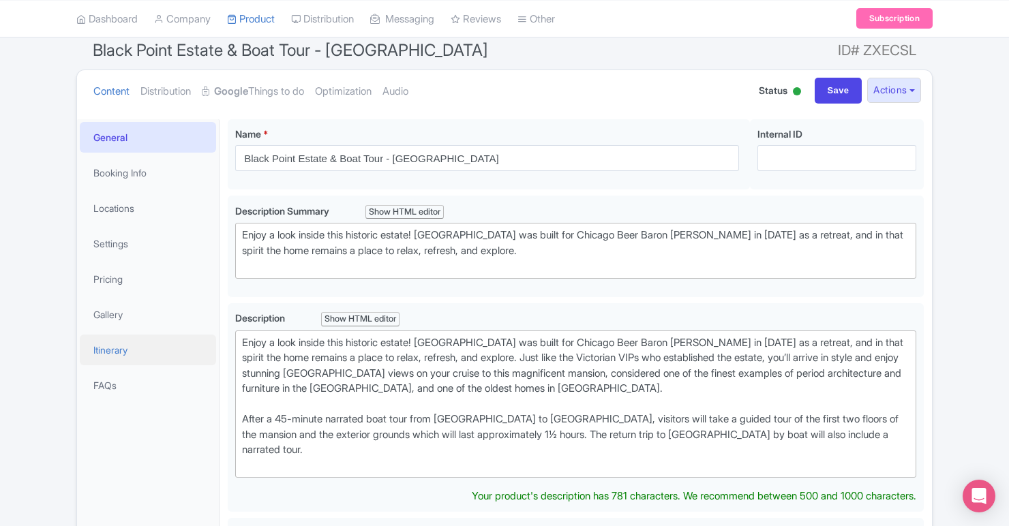
scroll to position [141, 0]
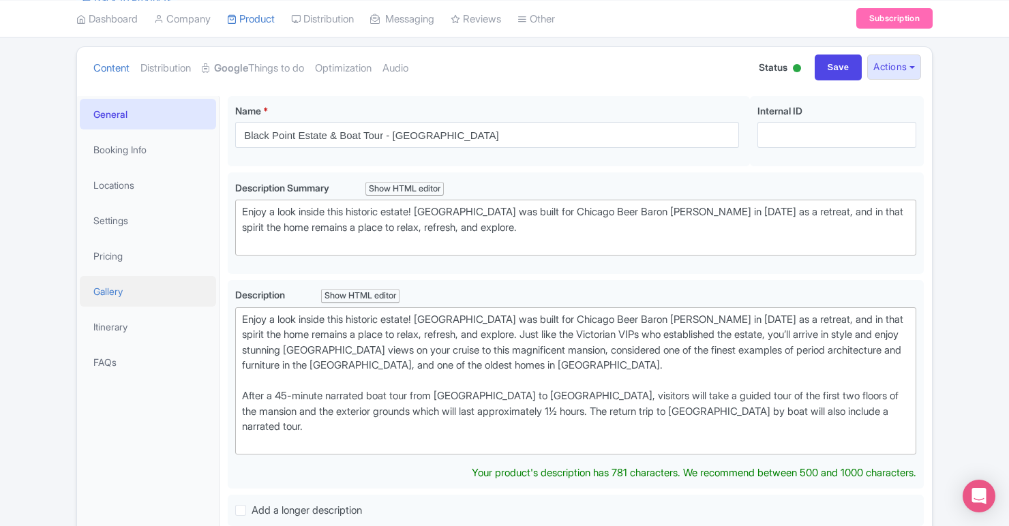
click at [142, 297] on link "Gallery" at bounding box center [148, 291] width 136 height 31
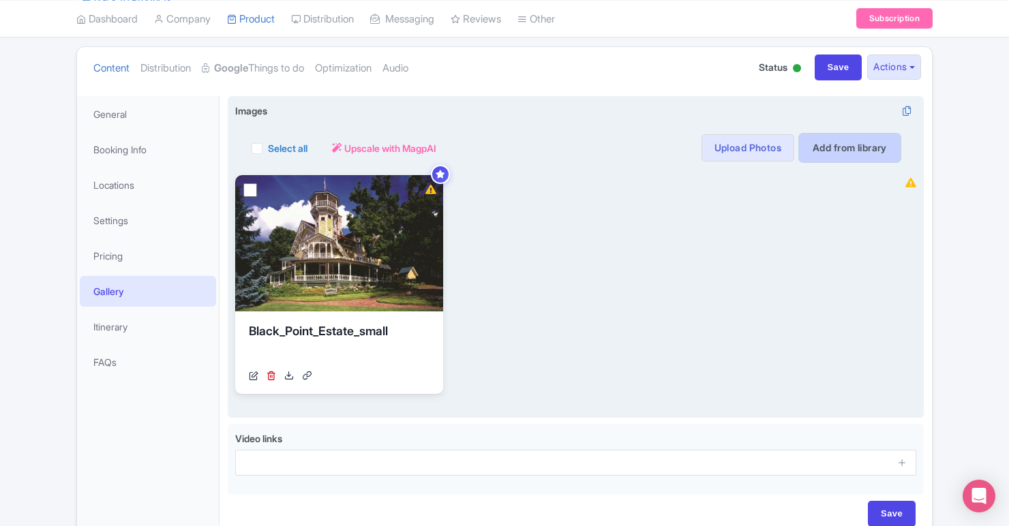
click at [828, 155] on link "Add from library" at bounding box center [850, 147] width 100 height 27
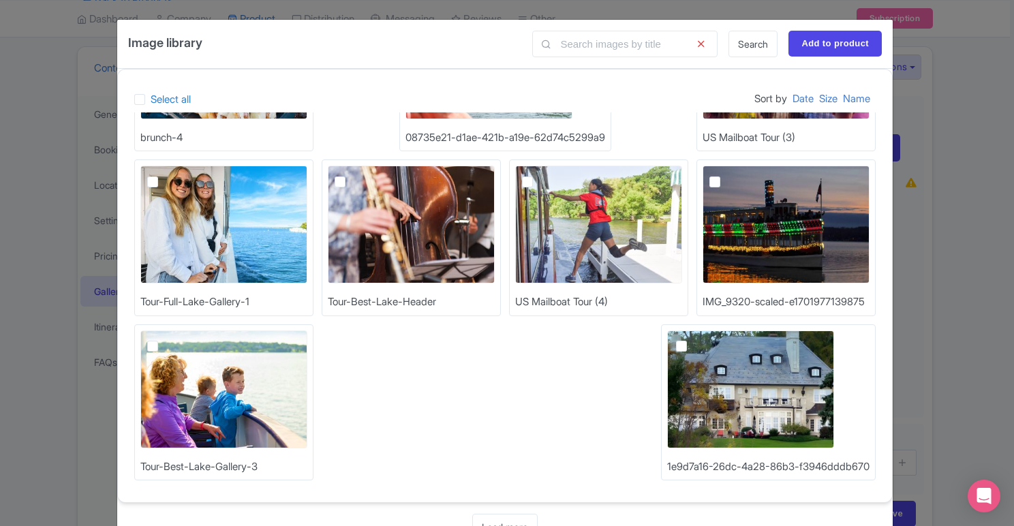
scroll to position [42, 0]
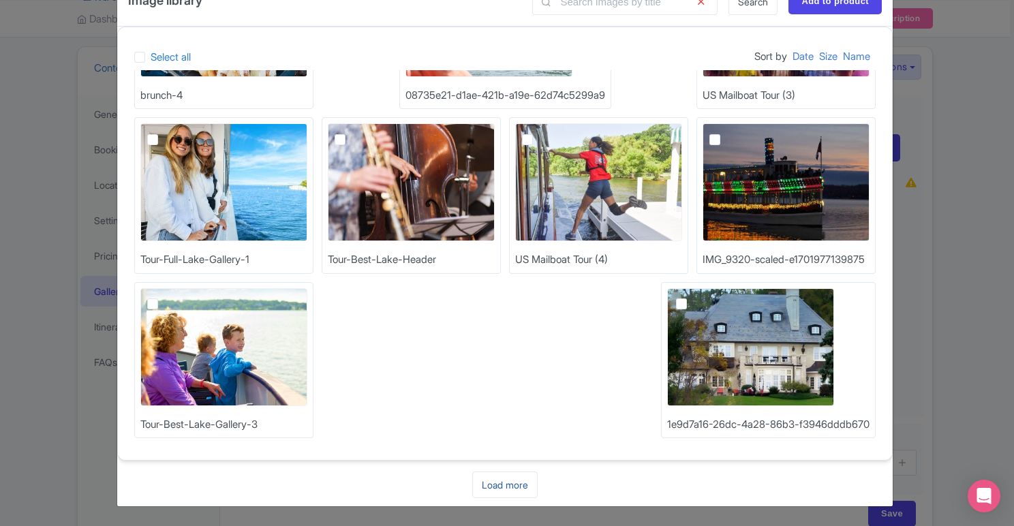
click at [487, 485] on link "Load more" at bounding box center [504, 485] width 65 height 27
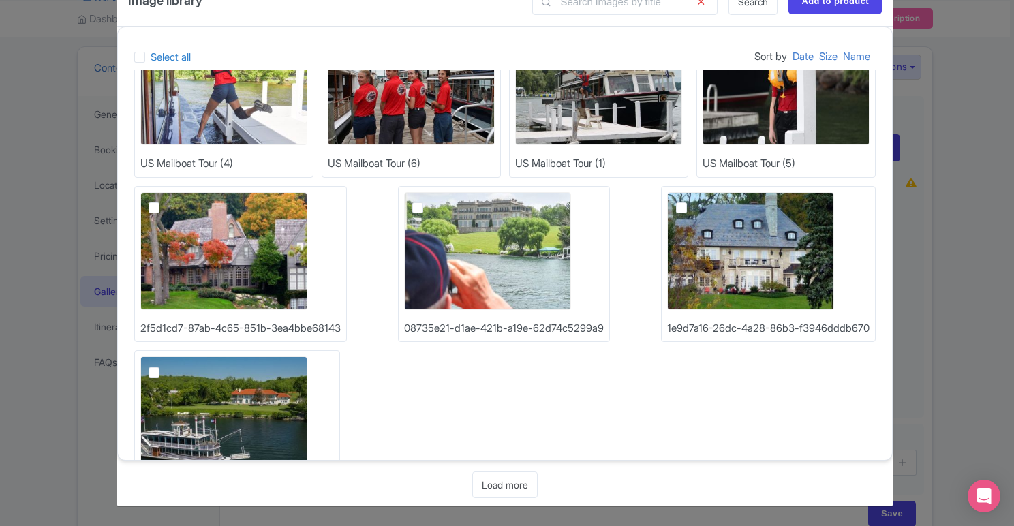
scroll to position [726, 0]
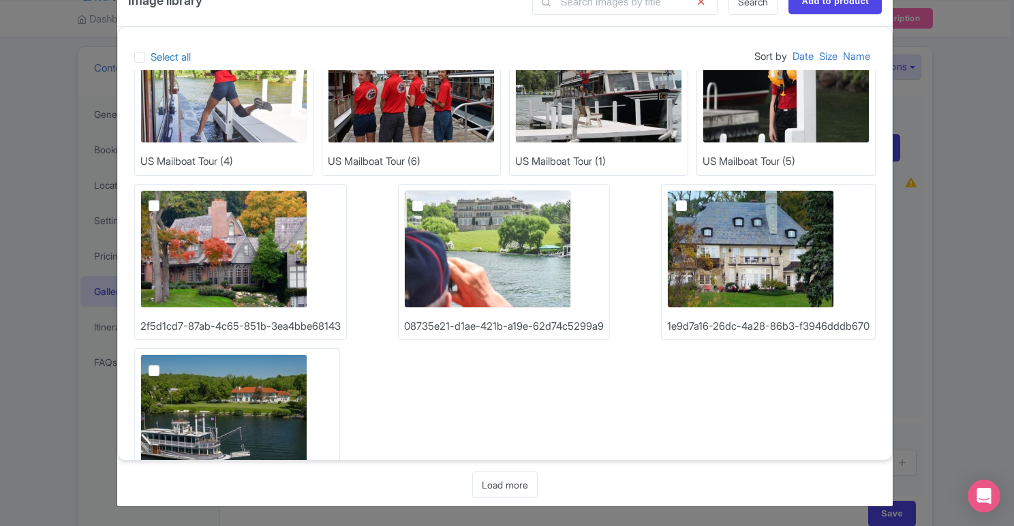
click at [165, 198] on label at bounding box center [165, 198] width 0 height 0
click at [165, 199] on input "checkbox" at bounding box center [169, 194] width 9 height 9
checkbox input "true"
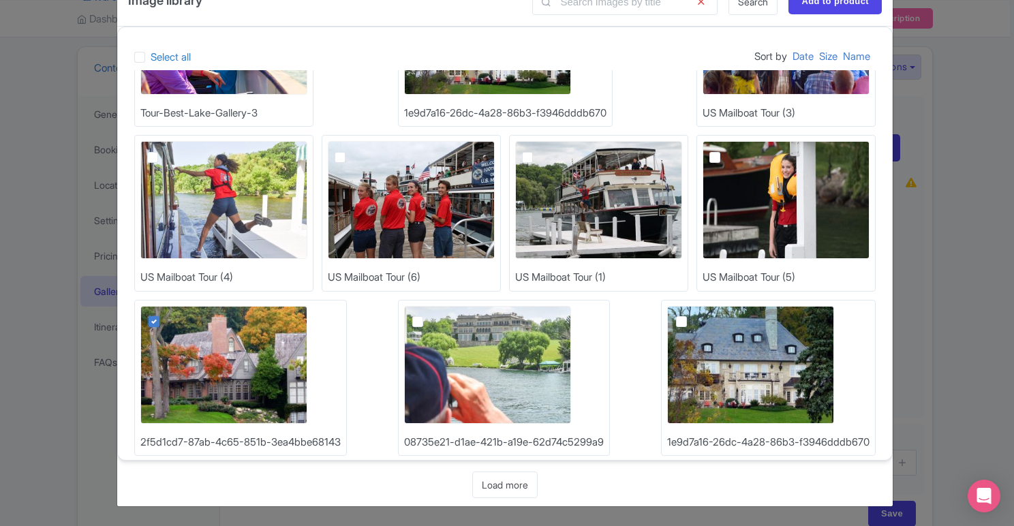
scroll to position [535, 0]
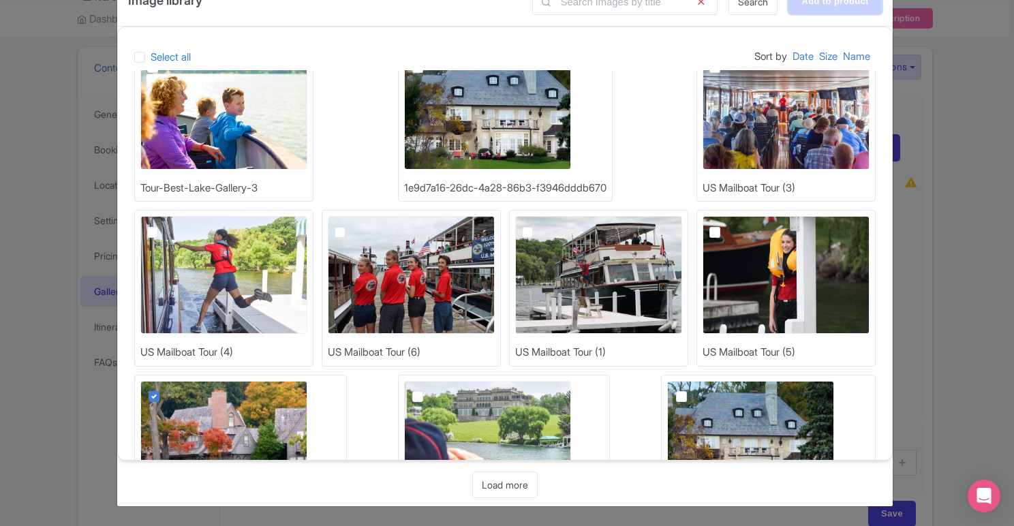
click at [854, 7] on input "Add to product" at bounding box center [835, 1] width 93 height 26
type input "Adding..."
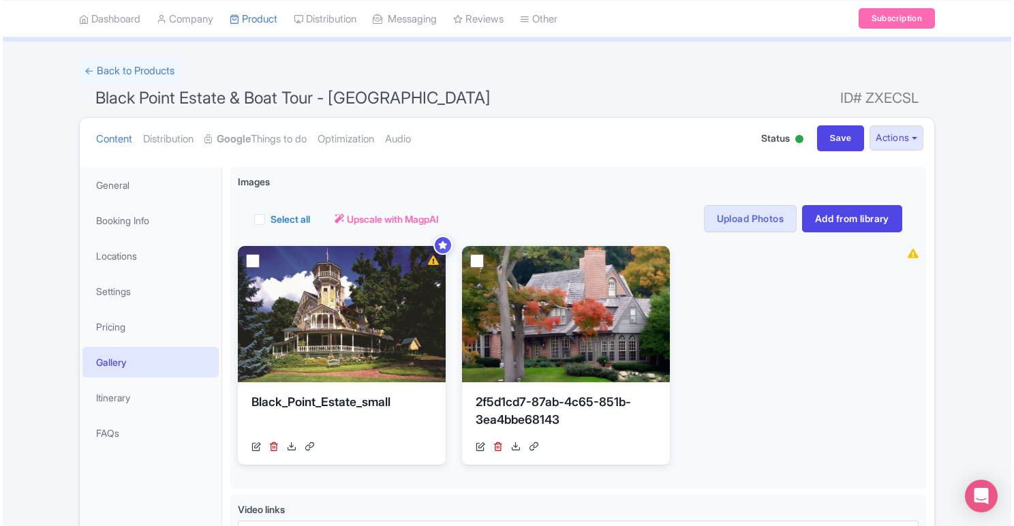
scroll to position [72, 0]
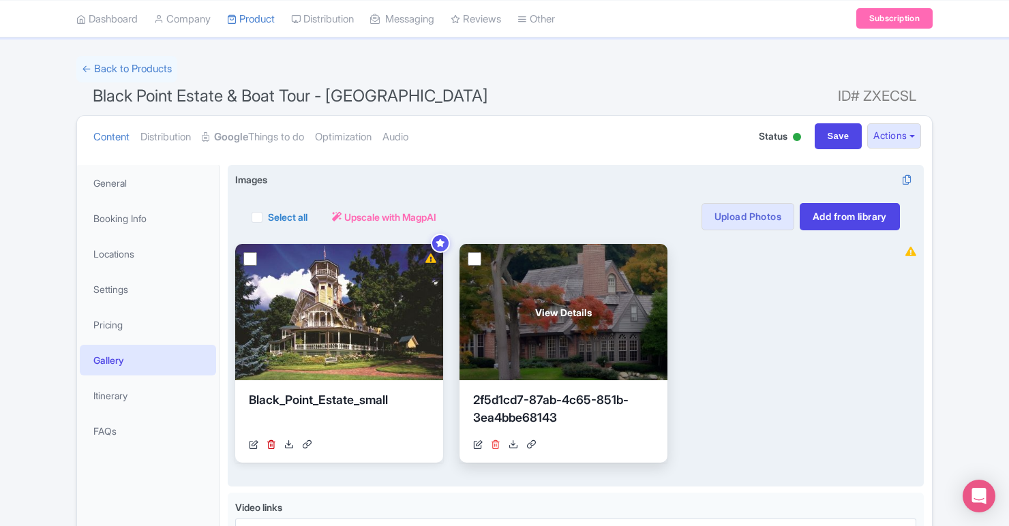
click at [496, 444] on icon at bounding box center [496, 445] width 10 height 10
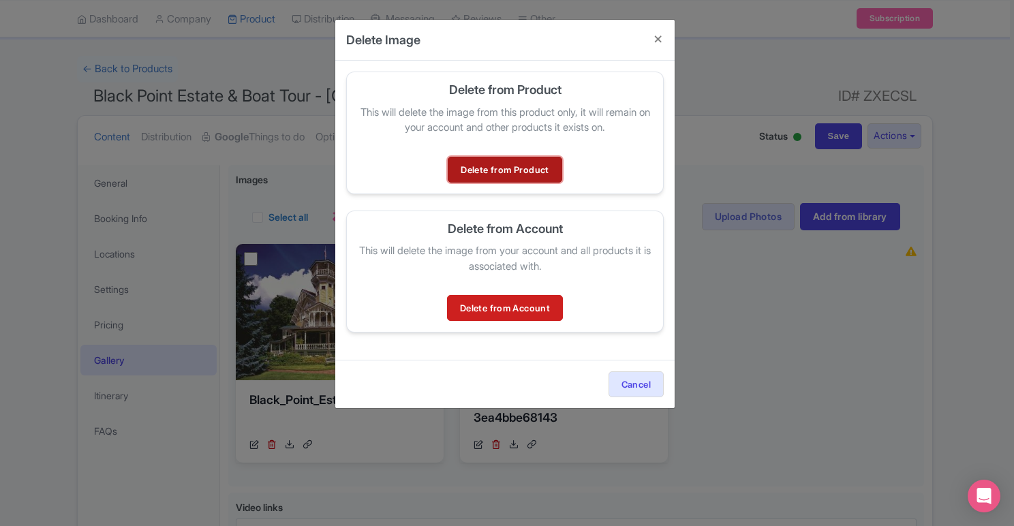
click at [539, 168] on link "Delete from Product" at bounding box center [505, 170] width 114 height 26
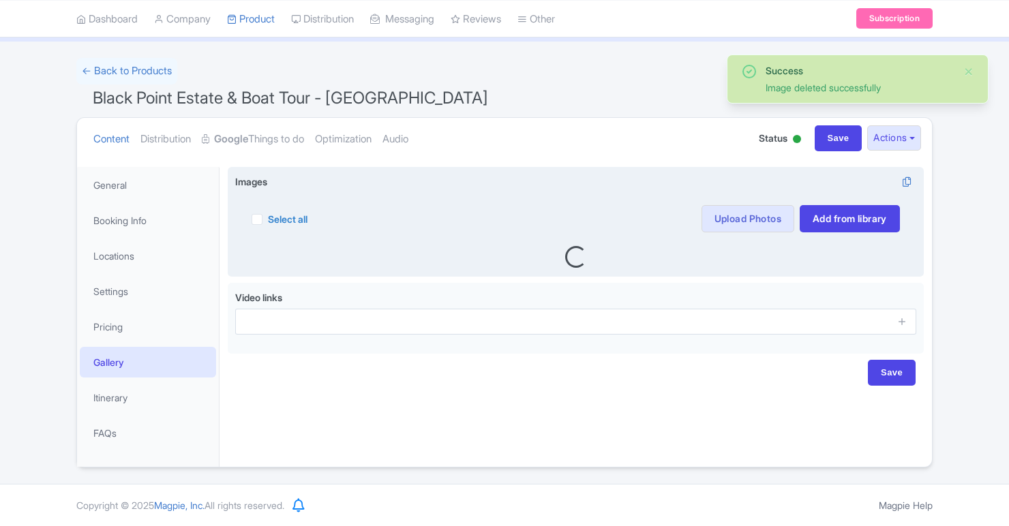
scroll to position [72, 0]
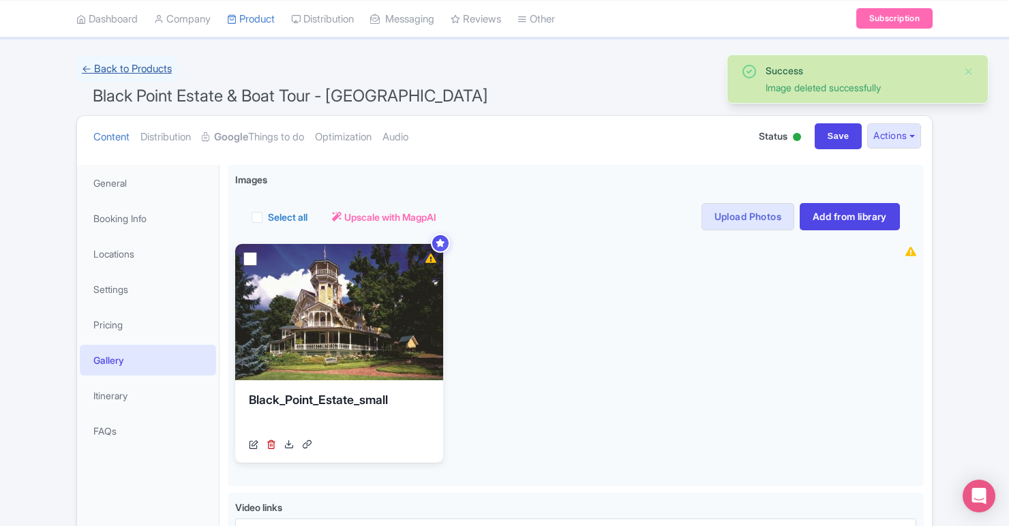
click at [146, 63] on link "← Back to Products" at bounding box center [126, 69] width 101 height 27
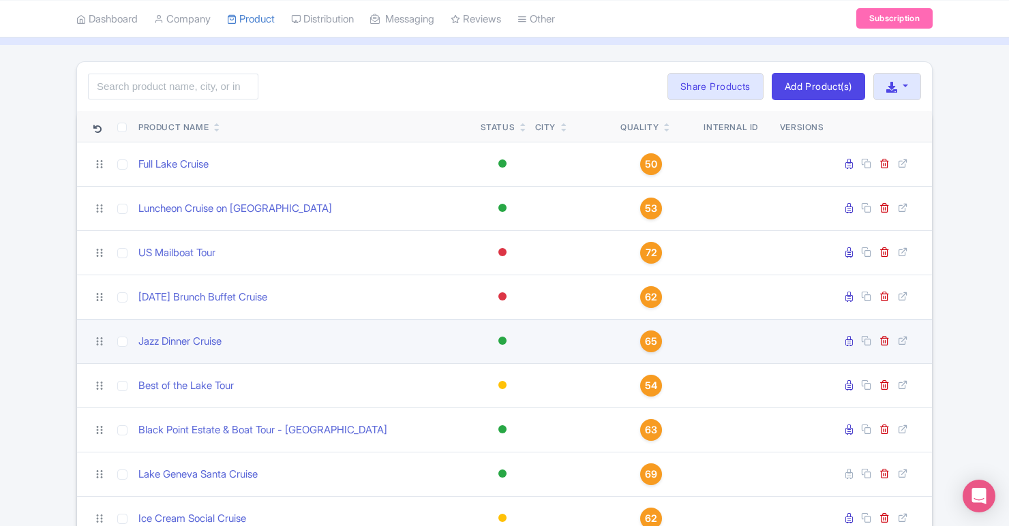
scroll to position [140, 0]
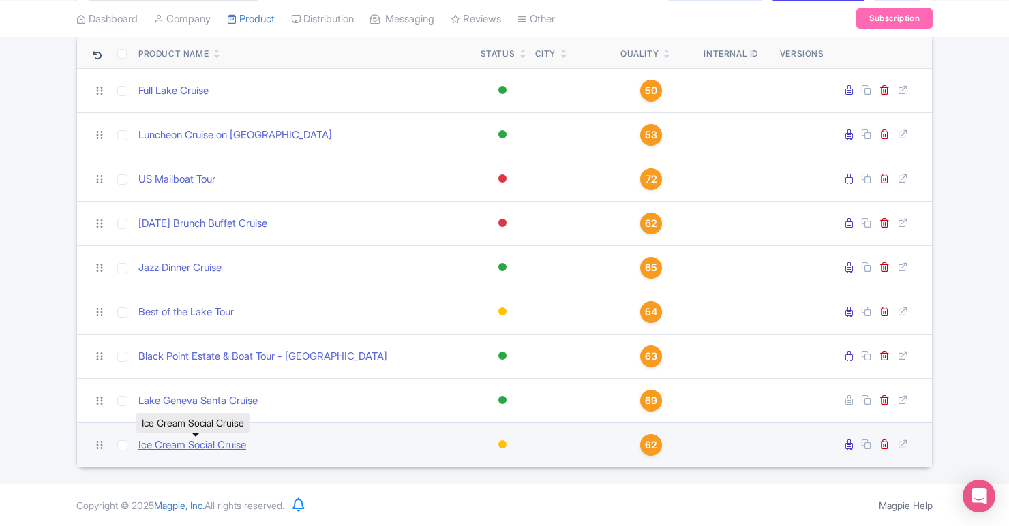
click at [228, 451] on link "Ice Cream Social Cruise" at bounding box center [192, 446] width 108 height 16
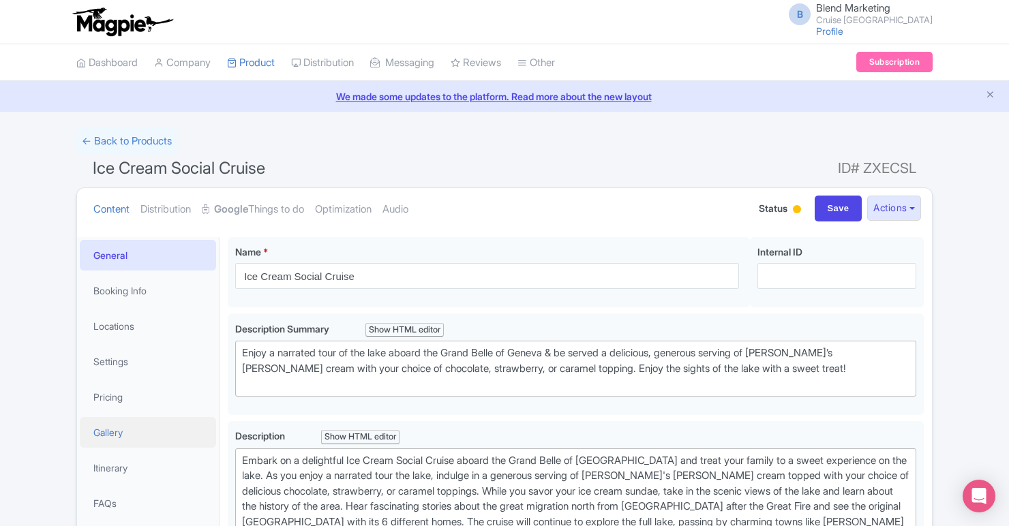
click at [149, 431] on link "Gallery" at bounding box center [148, 432] width 136 height 31
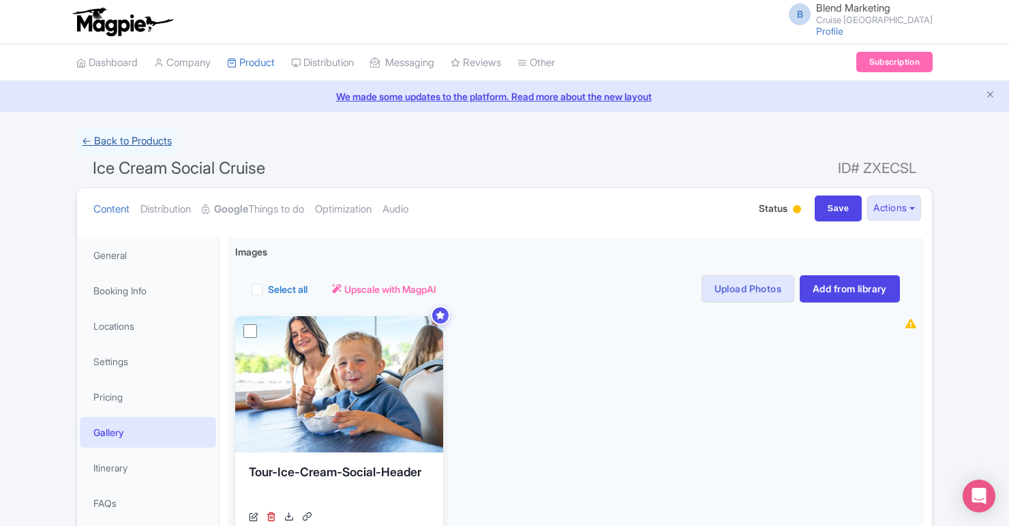
click at [132, 142] on link "← Back to Products" at bounding box center [126, 141] width 101 height 27
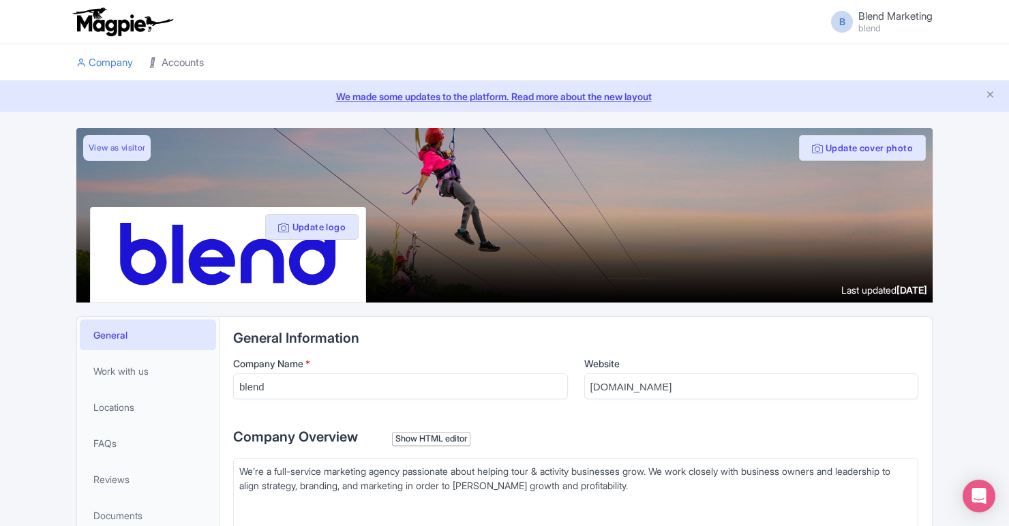
click at [194, 64] on link "Accounts" at bounding box center [176, 62] width 55 height 37
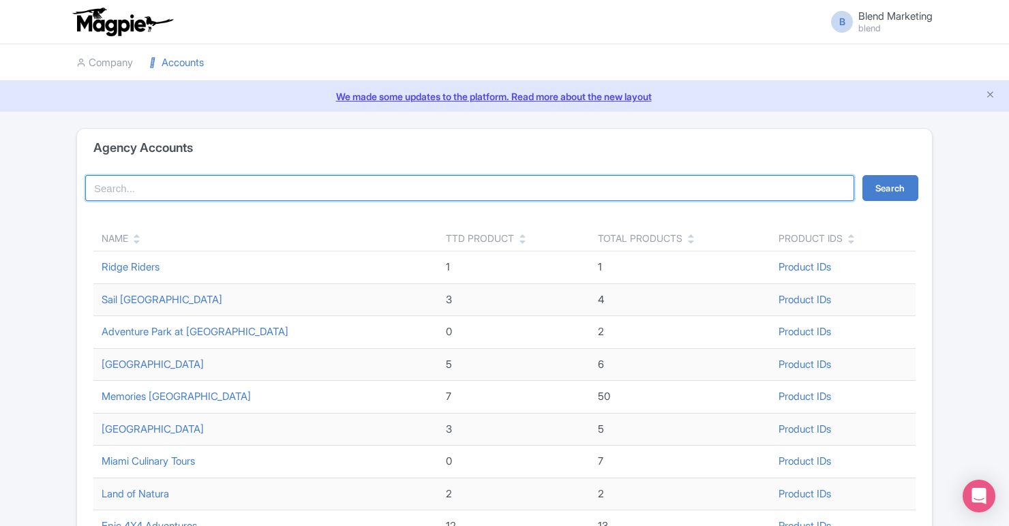
click at [167, 192] on input "search" at bounding box center [469, 188] width 769 height 26
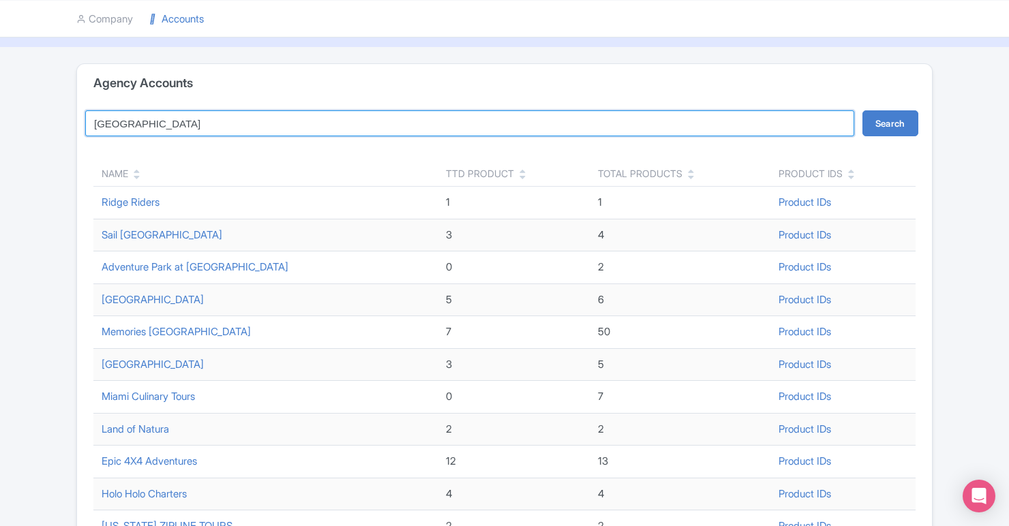
scroll to position [64, 0]
type input "[GEOGRAPHIC_DATA]"
click at [862, 111] on button "Search" at bounding box center [890, 124] width 56 height 26
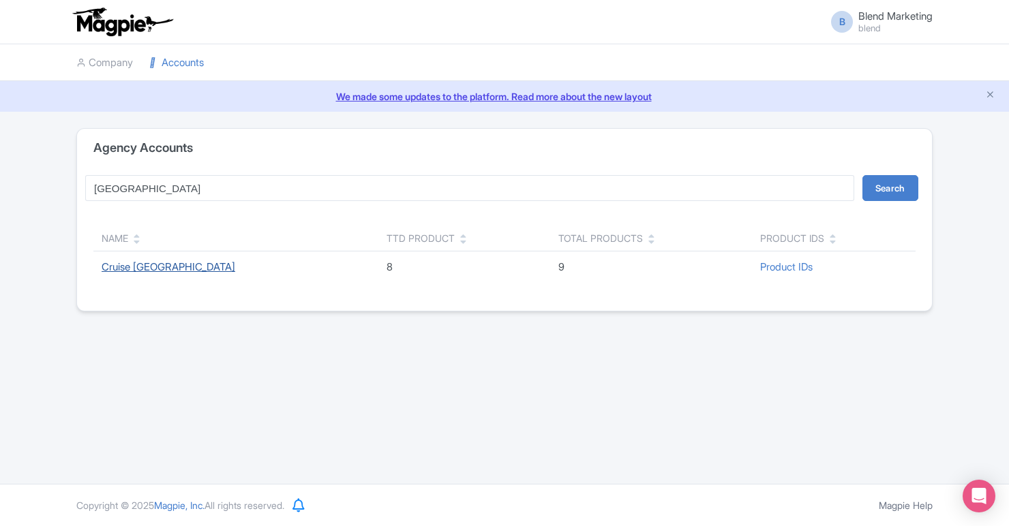
click at [170, 270] on link "Cruise [GEOGRAPHIC_DATA]" at bounding box center [169, 266] width 134 height 13
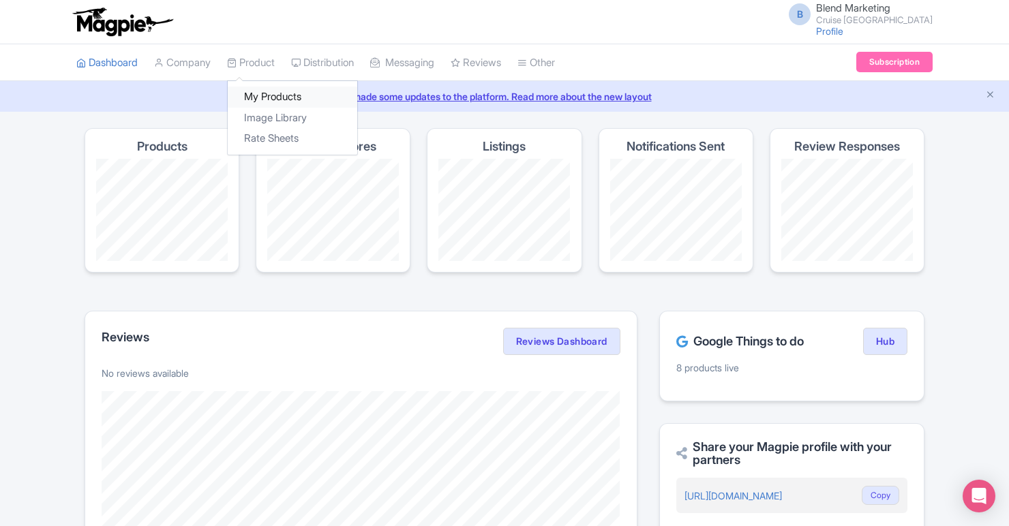
click at [267, 97] on link "My Products" at bounding box center [293, 97] width 130 height 21
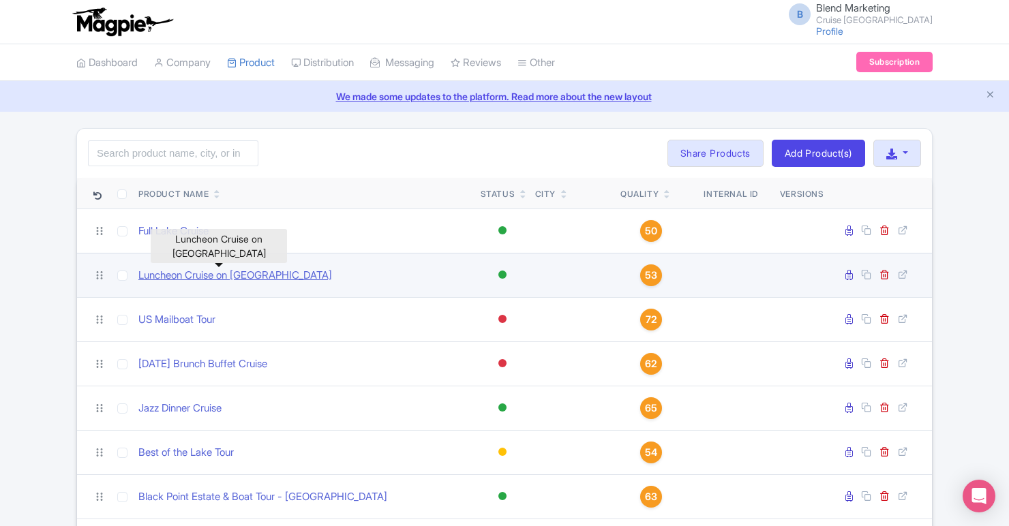
click at [185, 276] on link "Luncheon Cruise on Lake Geneva" at bounding box center [235, 276] width 194 height 16
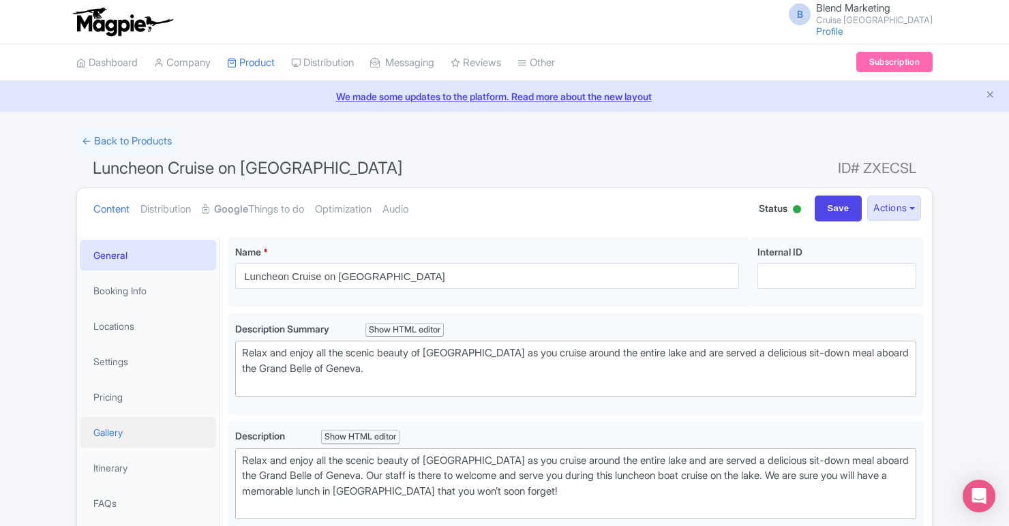
click at [98, 434] on link "Gallery" at bounding box center [148, 432] width 136 height 31
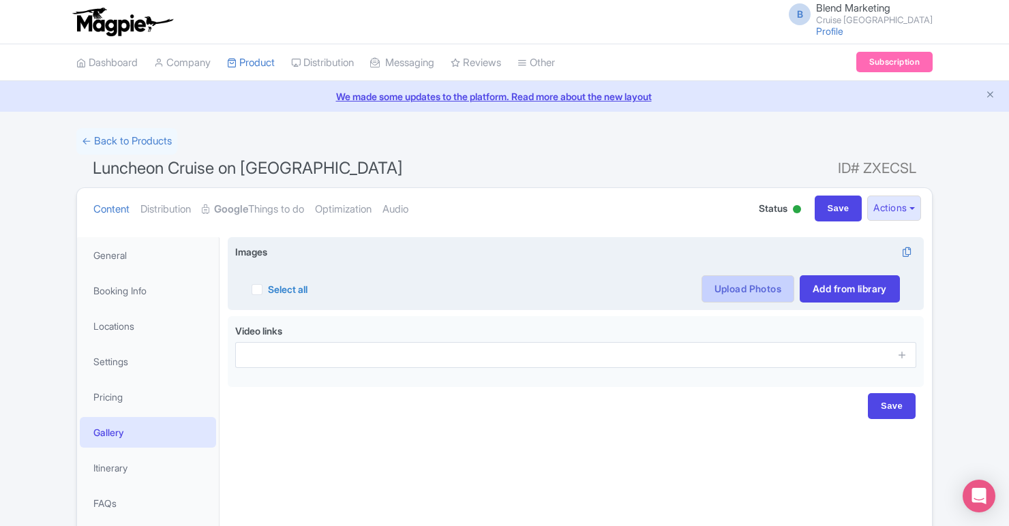
click at [765, 289] on link "Upload Photos" at bounding box center [748, 288] width 93 height 27
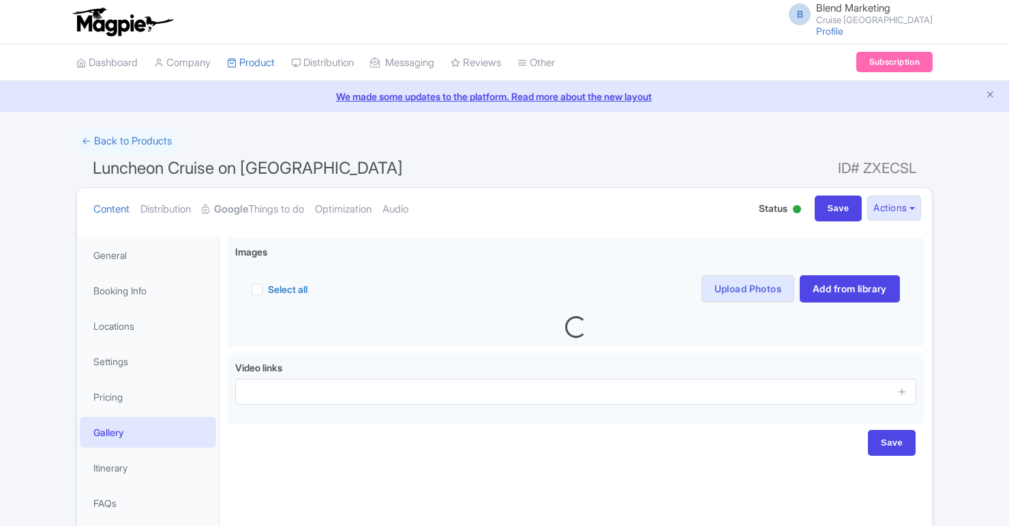
scroll to position [72, 0]
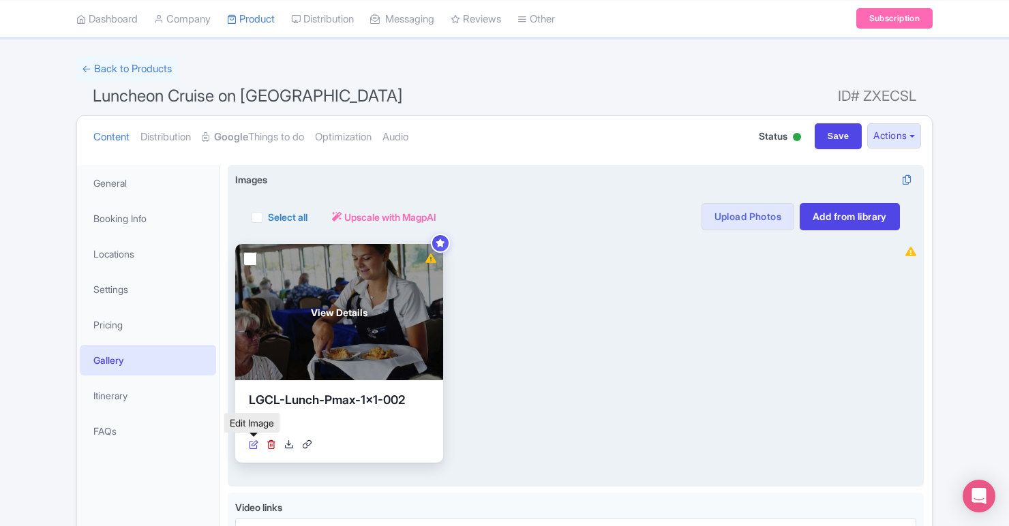
click at [252, 440] on icon at bounding box center [254, 445] width 10 height 10
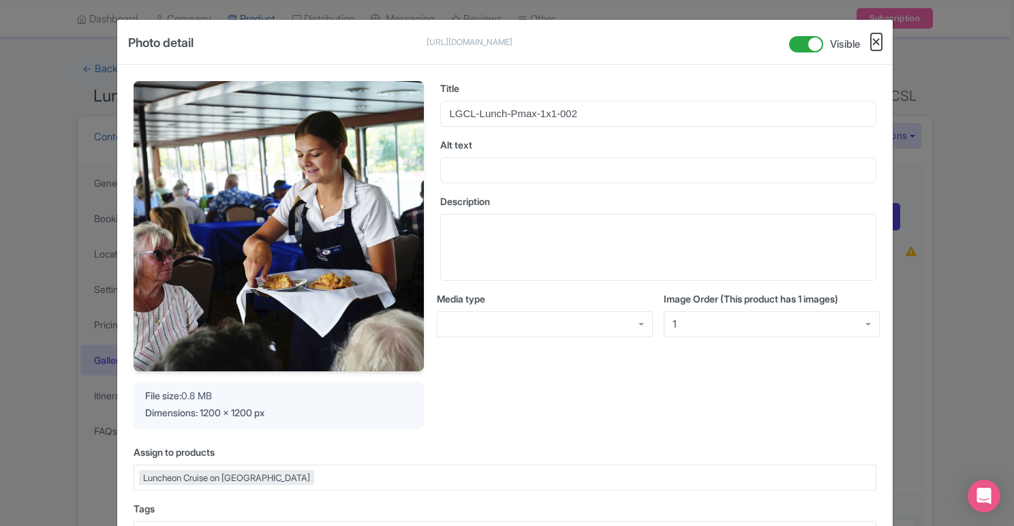
click at [877, 38] on button "Close" at bounding box center [876, 41] width 11 height 17
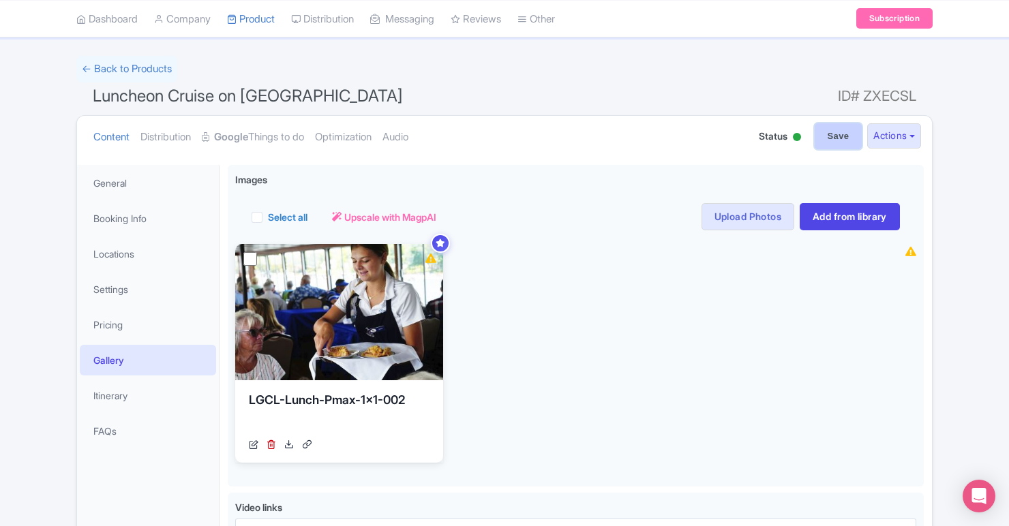
click at [821, 140] on input "Save" at bounding box center [839, 136] width 48 height 26
type input "Saving..."
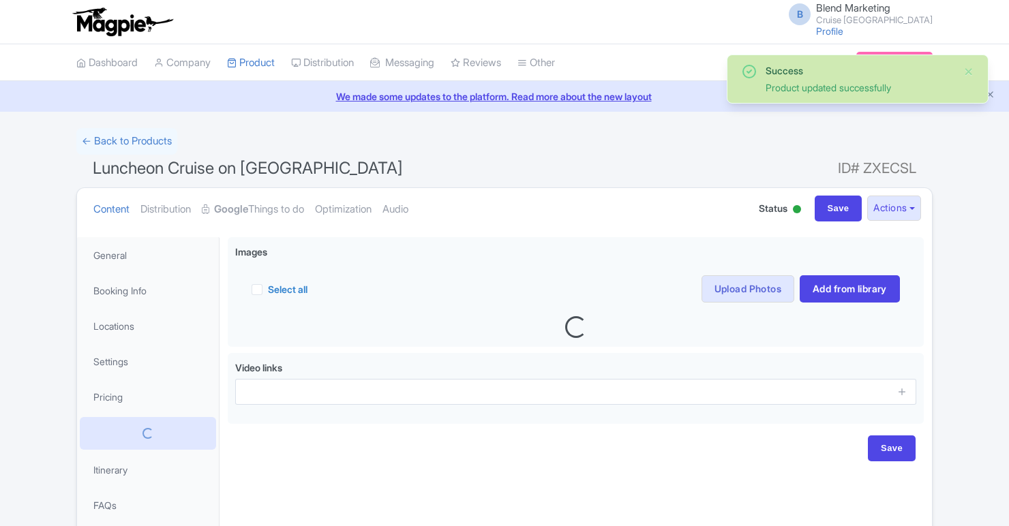
scroll to position [72, 0]
